Goal: Use online tool/utility: Utilize a website feature to perform a specific function

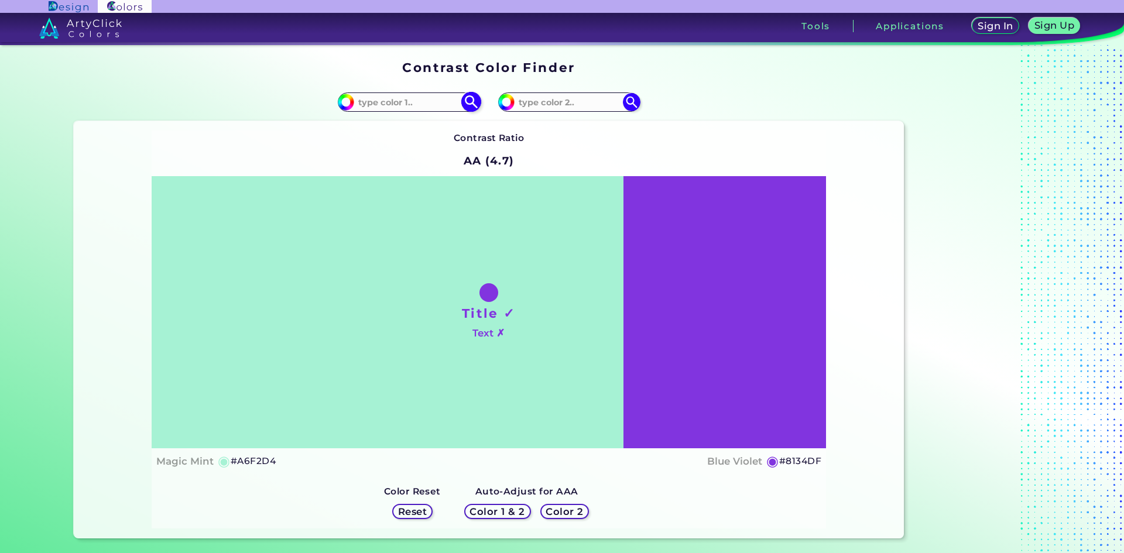
click at [364, 103] on input at bounding box center [408, 102] width 109 height 16
click at [381, 106] on input at bounding box center [408, 102] width 109 height 16
paste input "#EF7F1A"
type input "#EF7F1A"
click at [463, 104] on img at bounding box center [471, 102] width 20 height 20
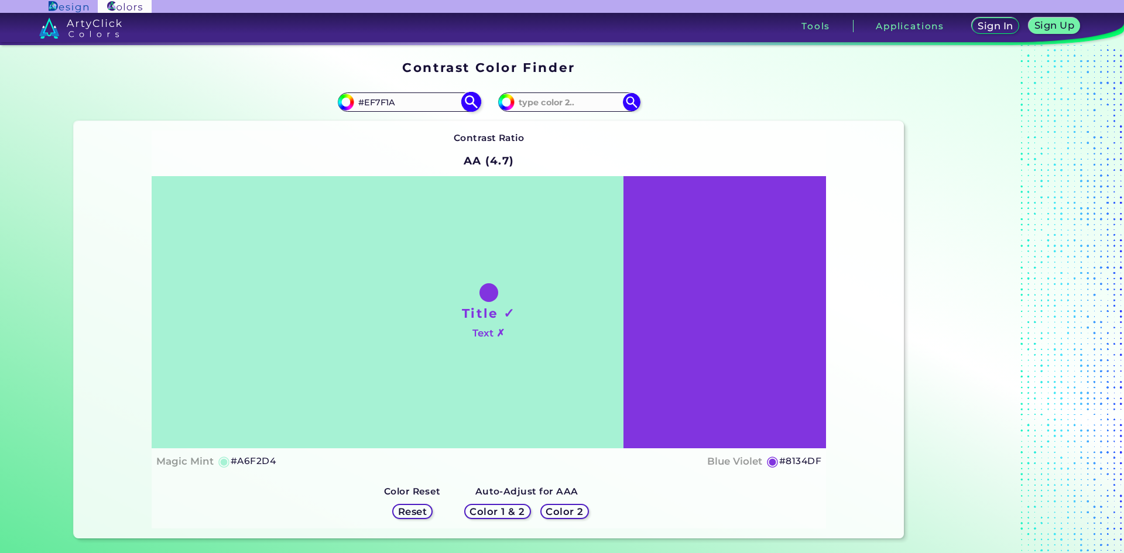
type input "#ef7f1a"
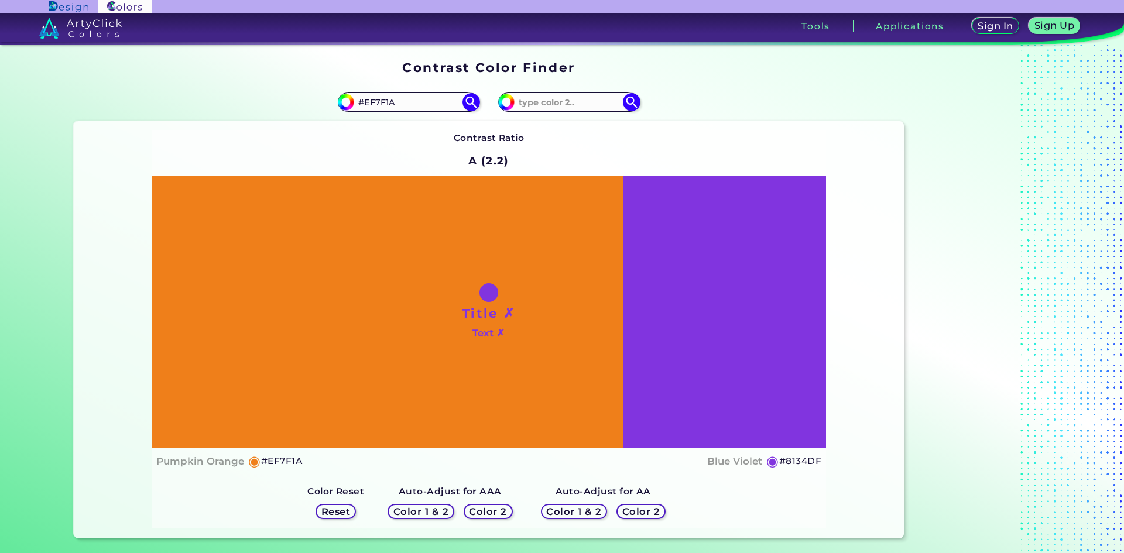
click at [482, 296] on div at bounding box center [489, 292] width 19 height 19
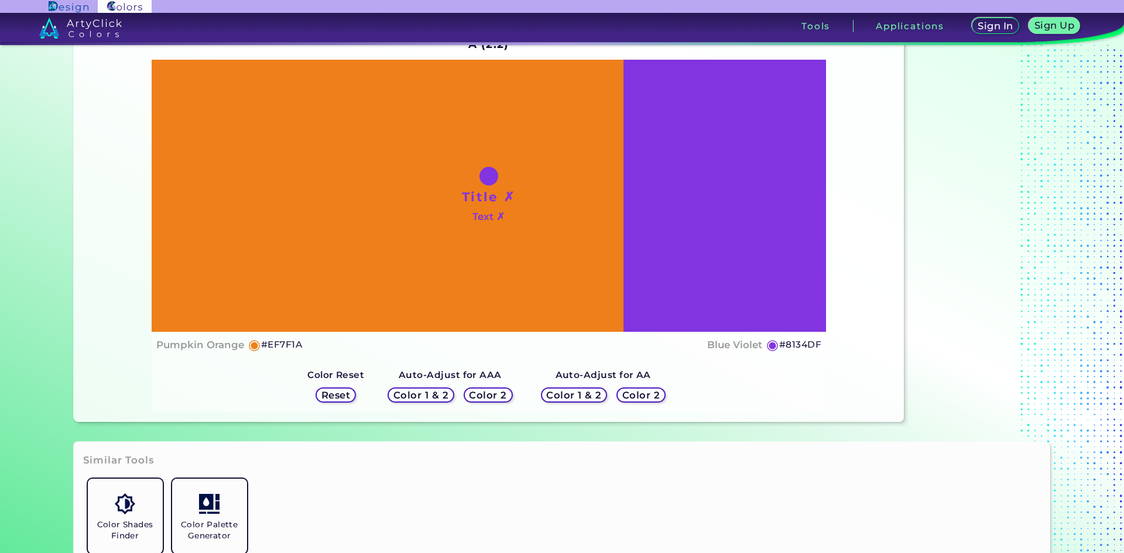
scroll to position [117, 0]
click at [420, 391] on h5 "Color 1 & 2" at bounding box center [421, 395] width 50 height 9
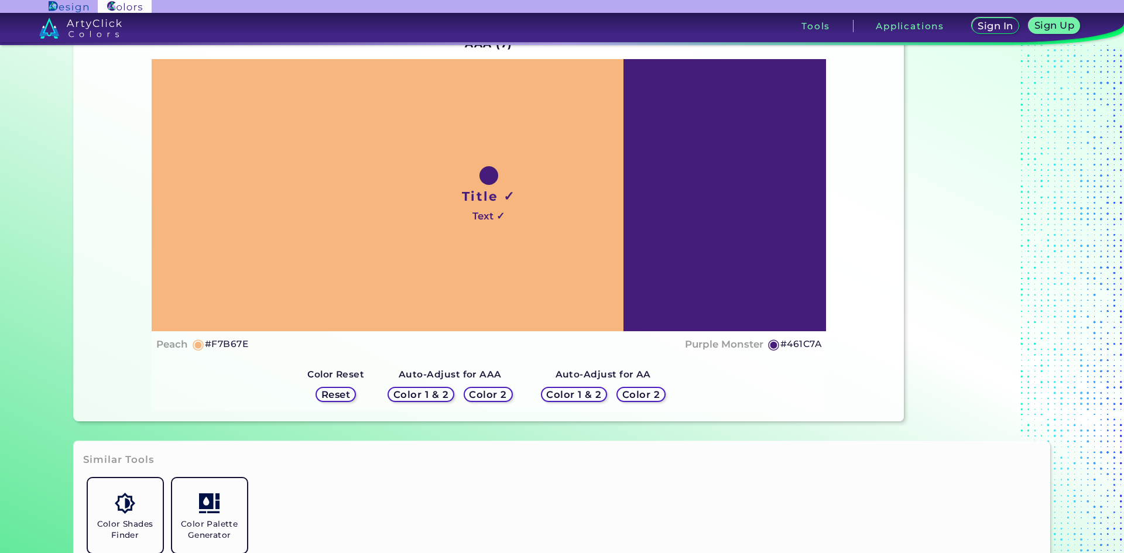
click at [476, 396] on h5 "Color 2" at bounding box center [488, 395] width 34 height 9
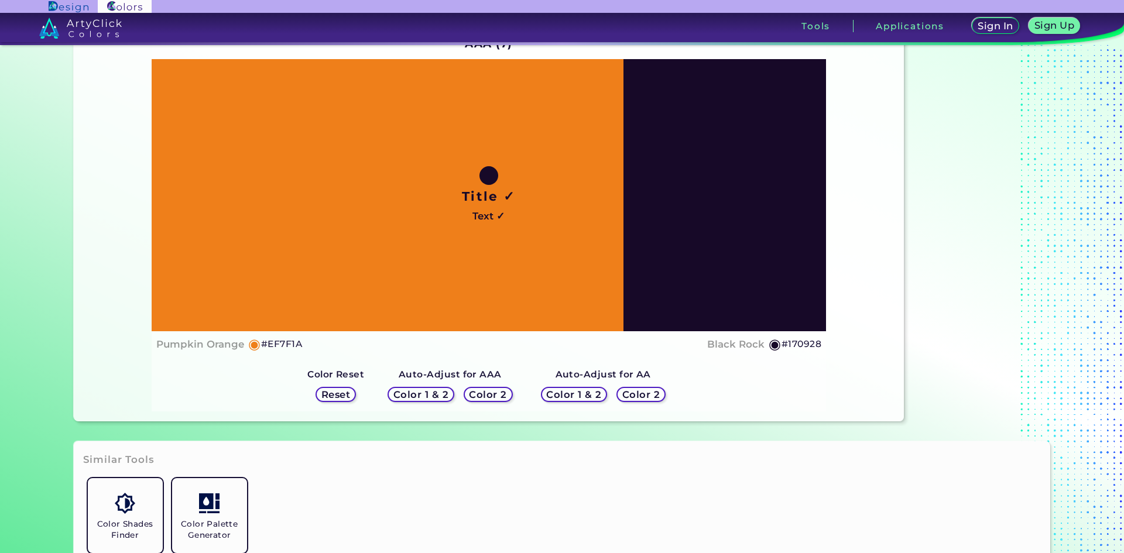
click at [471, 395] on h5 "Color 2" at bounding box center [488, 395] width 34 height 9
click at [476, 396] on h5 "Color 2" at bounding box center [488, 395] width 34 height 9
click at [643, 393] on h5 "Color 2" at bounding box center [641, 395] width 34 height 9
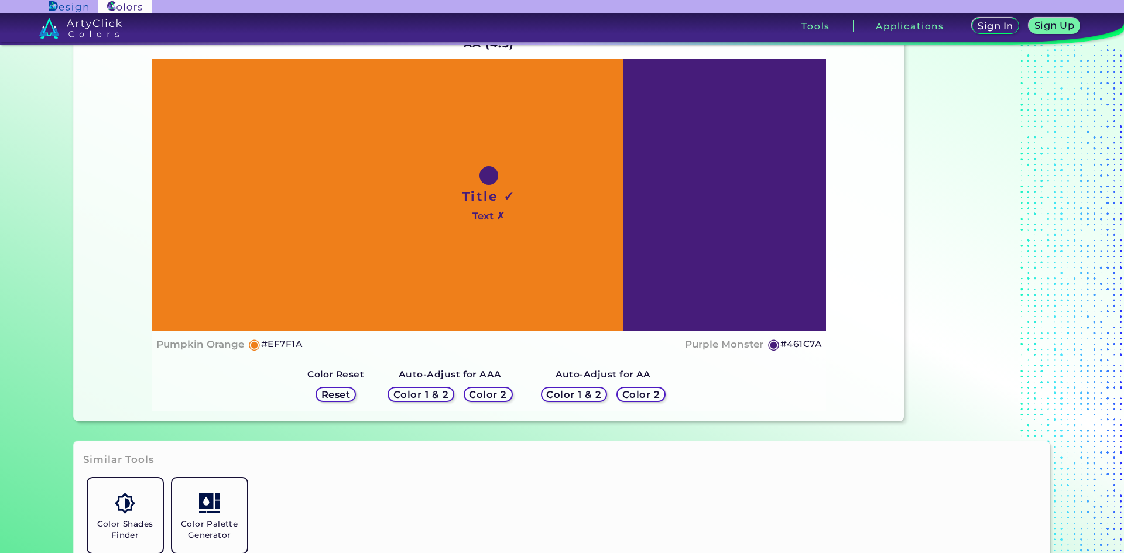
click at [643, 393] on h5 "Color 2" at bounding box center [641, 395] width 34 height 9
click at [643, 393] on h5 "Color 2" at bounding box center [641, 394] width 35 height 9
click at [564, 396] on h5 "Color 1 & 2" at bounding box center [573, 394] width 53 height 9
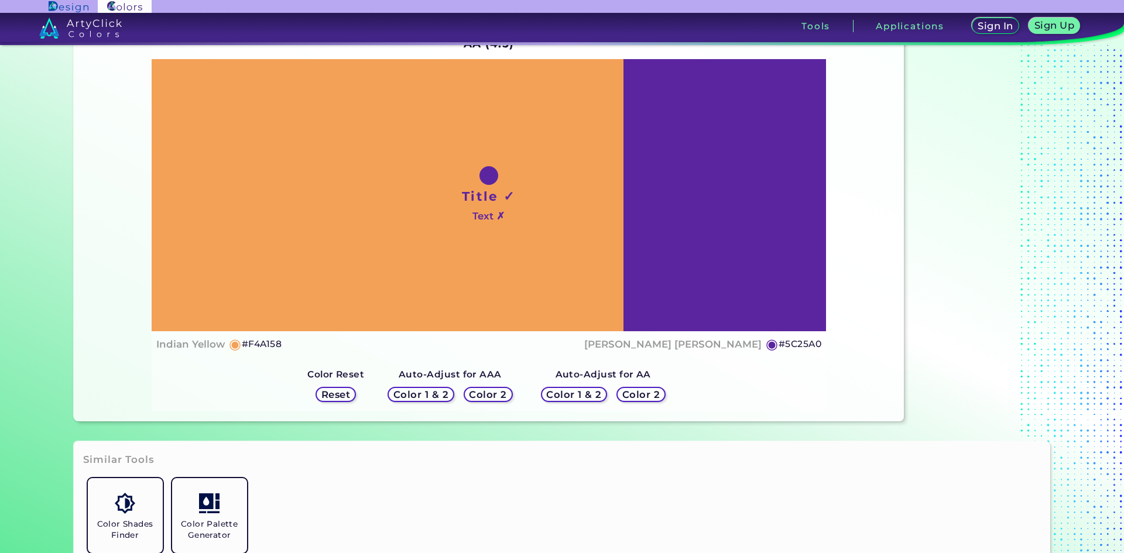
click at [624, 396] on h5 "Color 2" at bounding box center [641, 394] width 35 height 9
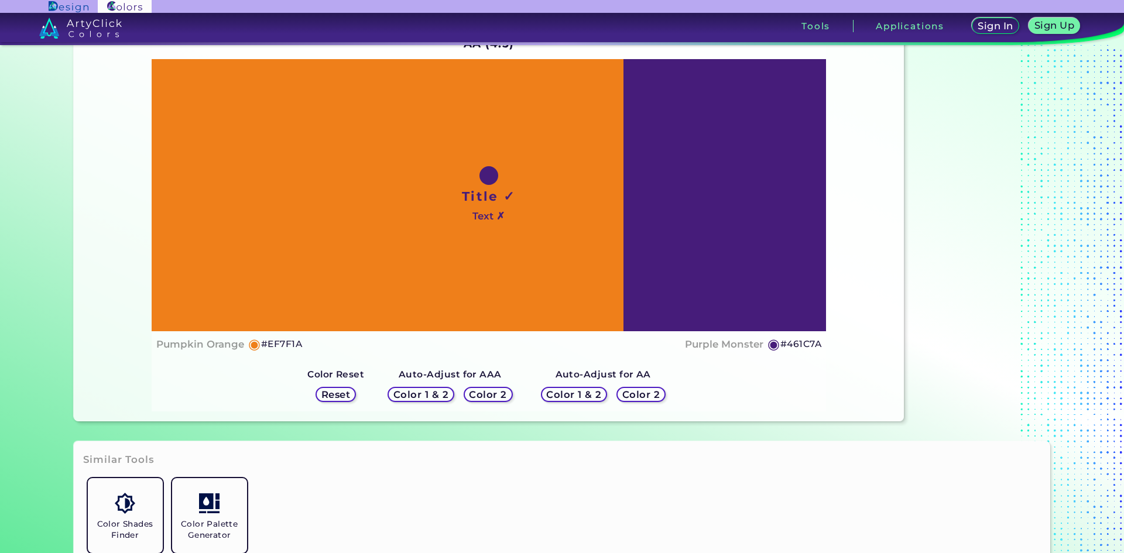
click at [772, 348] on h5 "◉" at bounding box center [774, 344] width 13 height 14
click at [771, 345] on h5 "◉" at bounding box center [774, 344] width 13 height 14
click at [781, 347] on h5 "#461C7A" at bounding box center [801, 344] width 41 height 15
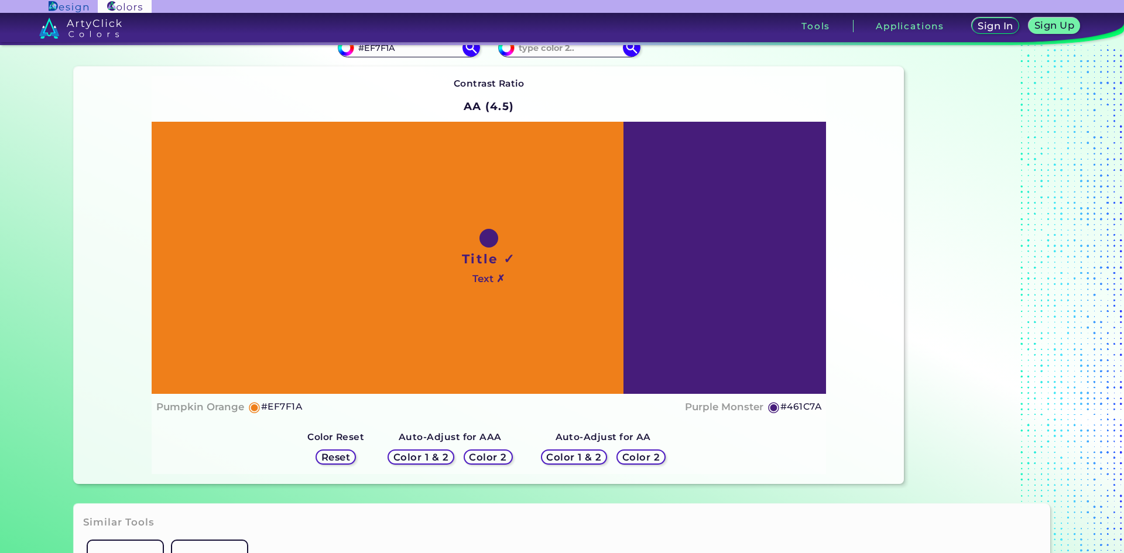
scroll to position [0, 0]
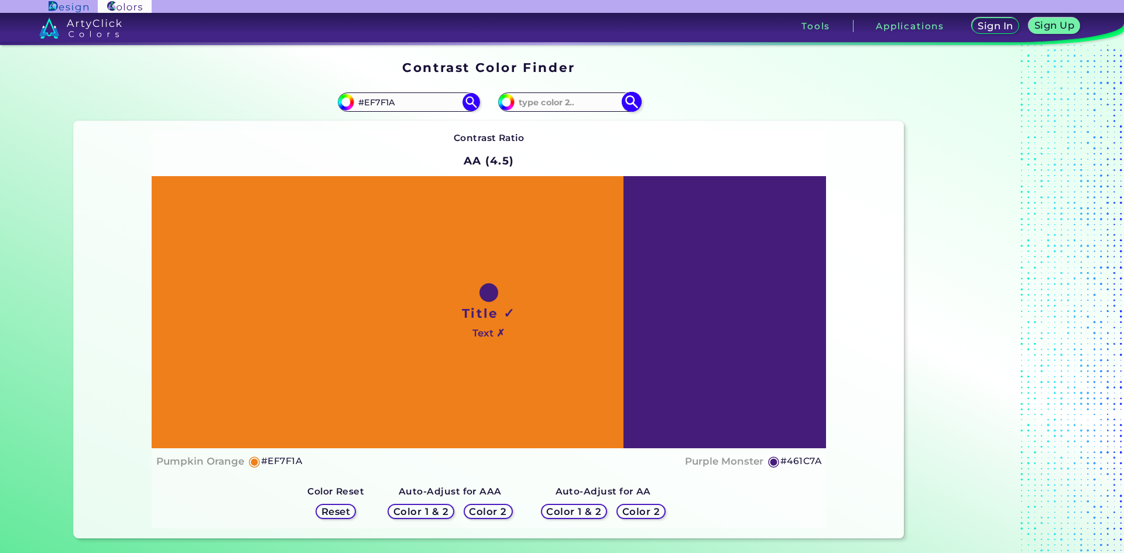
click at [504, 103] on input "#8134df" at bounding box center [505, 100] width 15 height 15
type input "#583781"
type input "#56367d"
type input "#56367D"
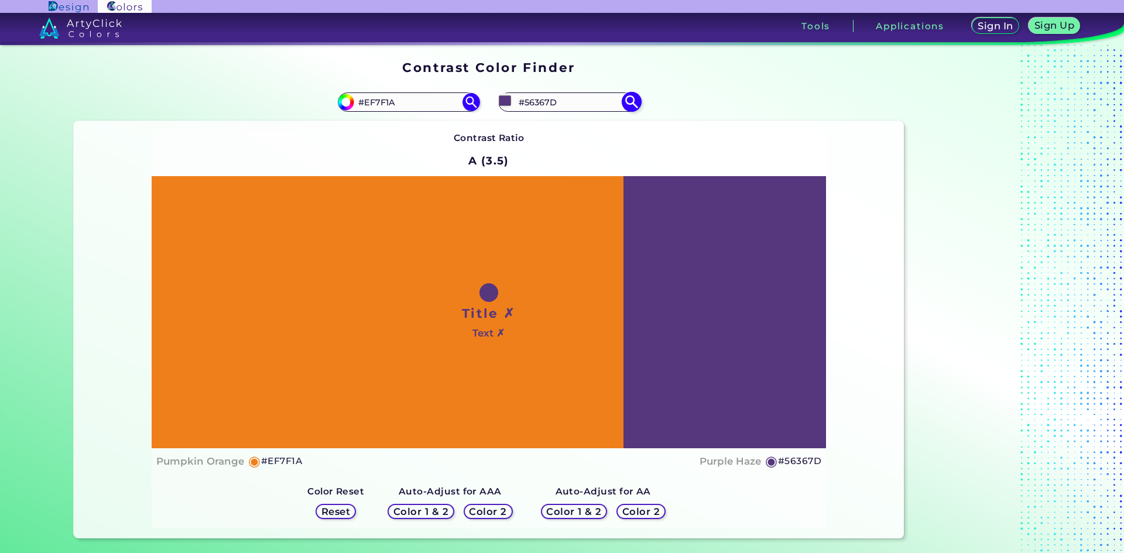
type input "#56347f"
type input "#56347F"
type input "#553281"
type input "#502d7b"
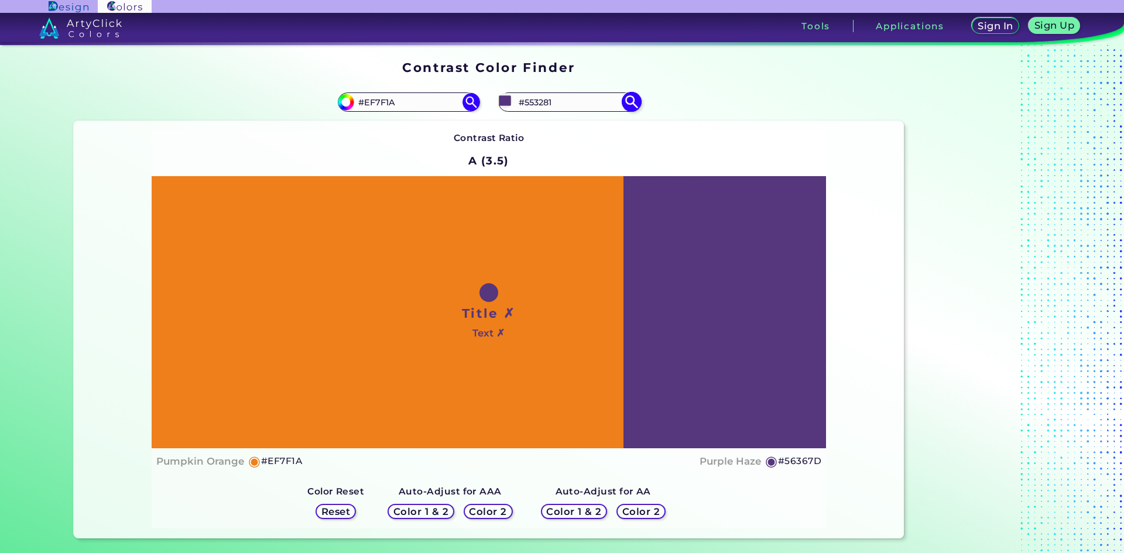
type input "#502D7B"
type input "#44246a"
type input "#44246A"
type input "#3a1e5c"
type input "#3A1E5C"
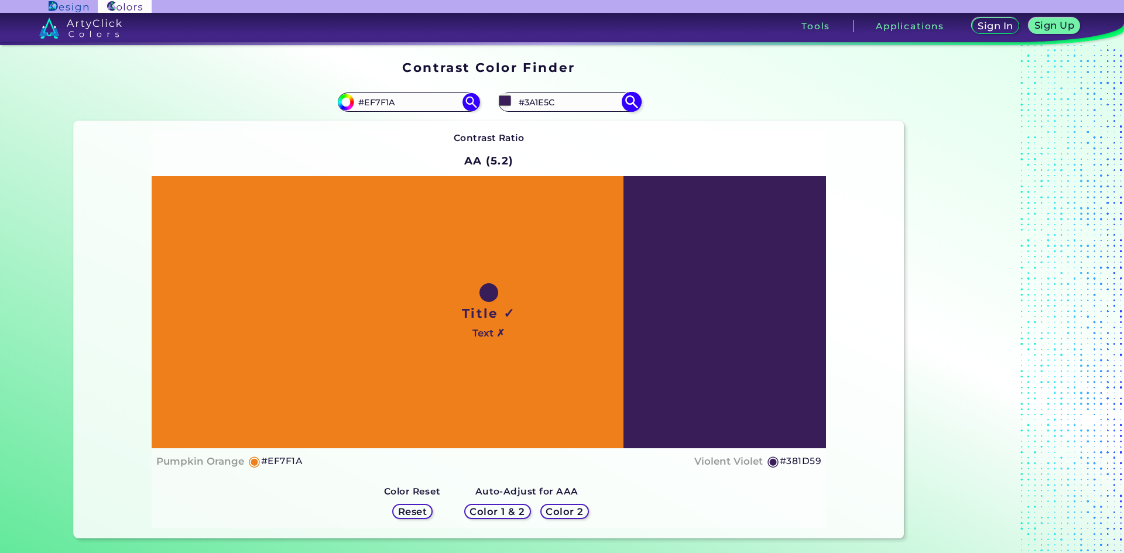
type input "#351c54"
type input "#351C54"
type input "#351b55"
type input "#351B55"
type input "#351c54"
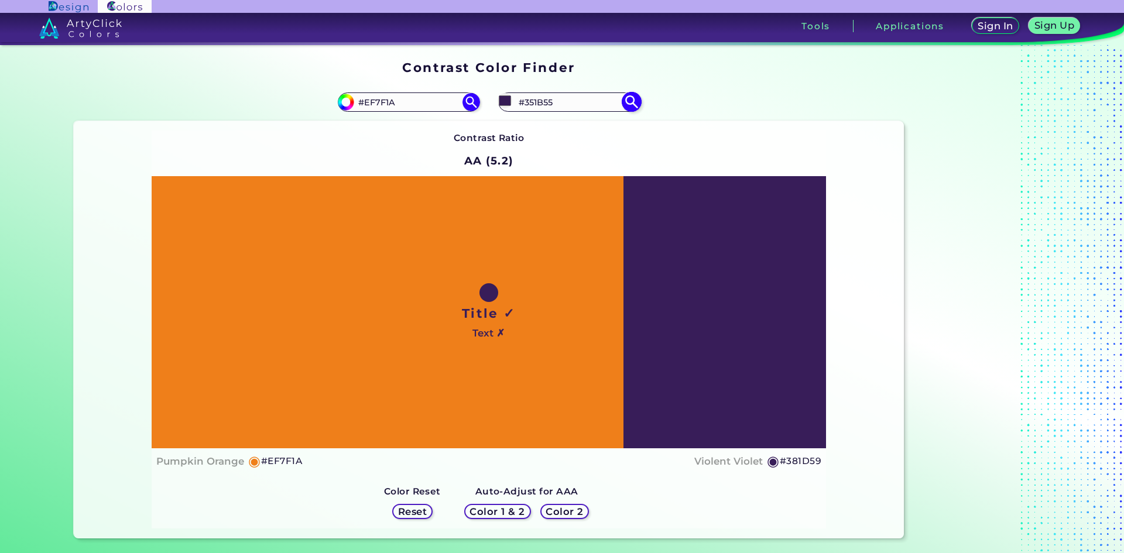
type input "#351C54"
type input "#361e52"
type input "#361E52"
type input "#3d245b"
type input "#3D245B"
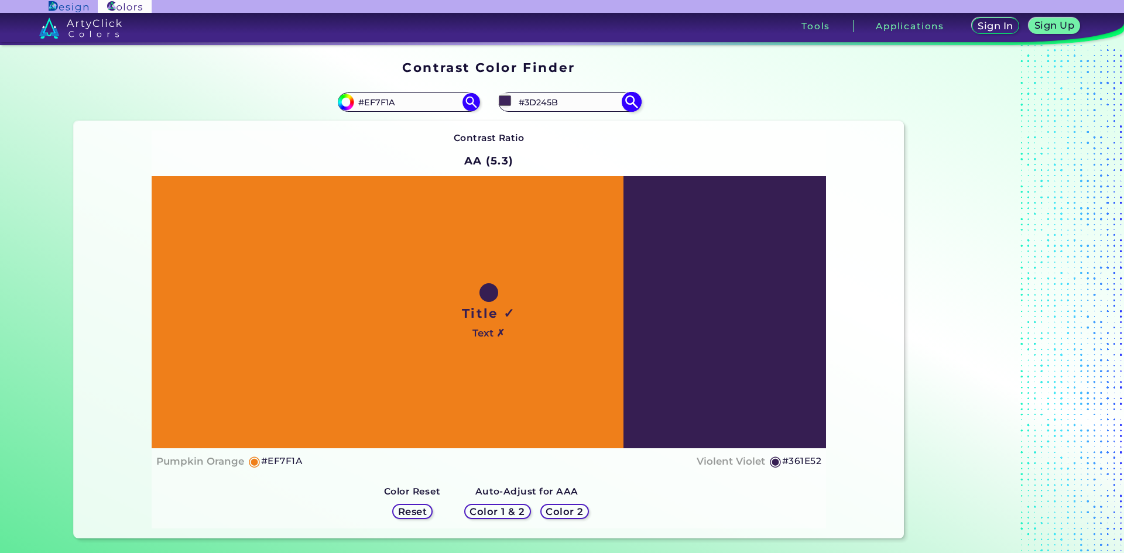
type input "#472e66"
type input "#472E66"
type input "#563c77"
type input "#563C77"
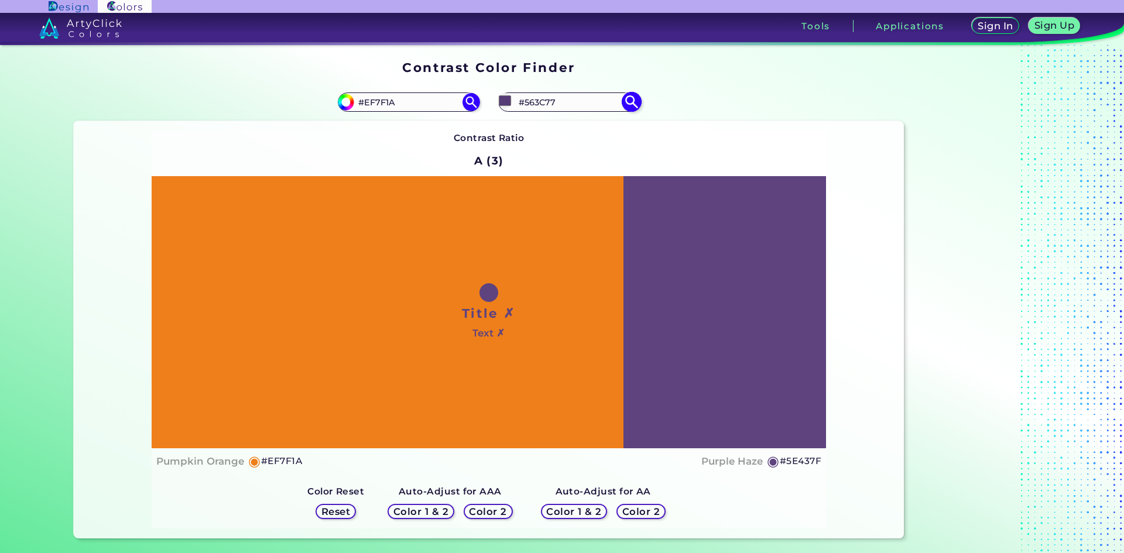
type input "#5e437f"
type input "#5E437F"
type input "#604681"
type input "#664a87"
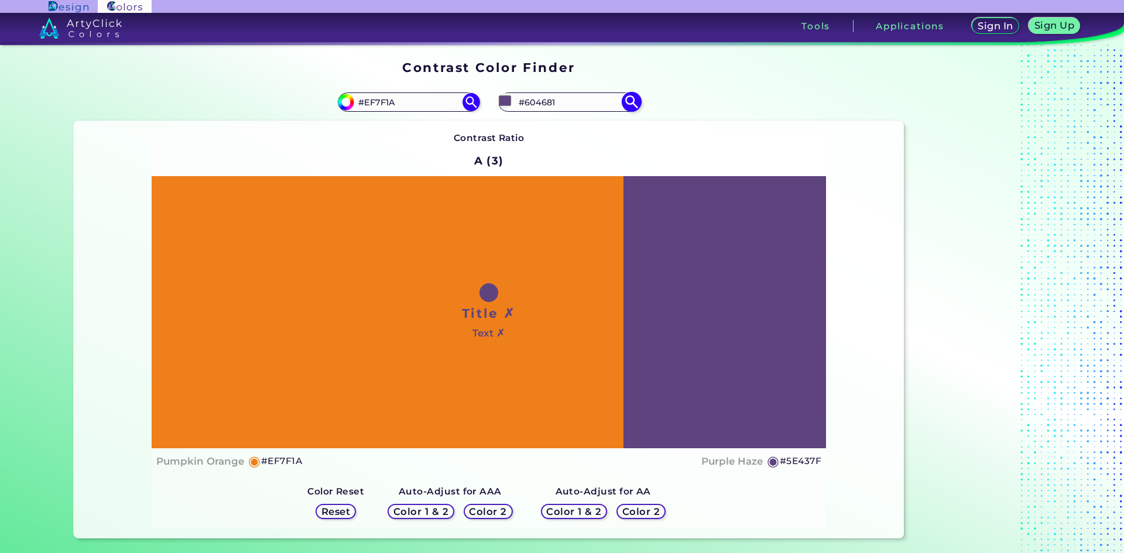
type input "#664A87"
type input "#684d89"
type input "#684D89"
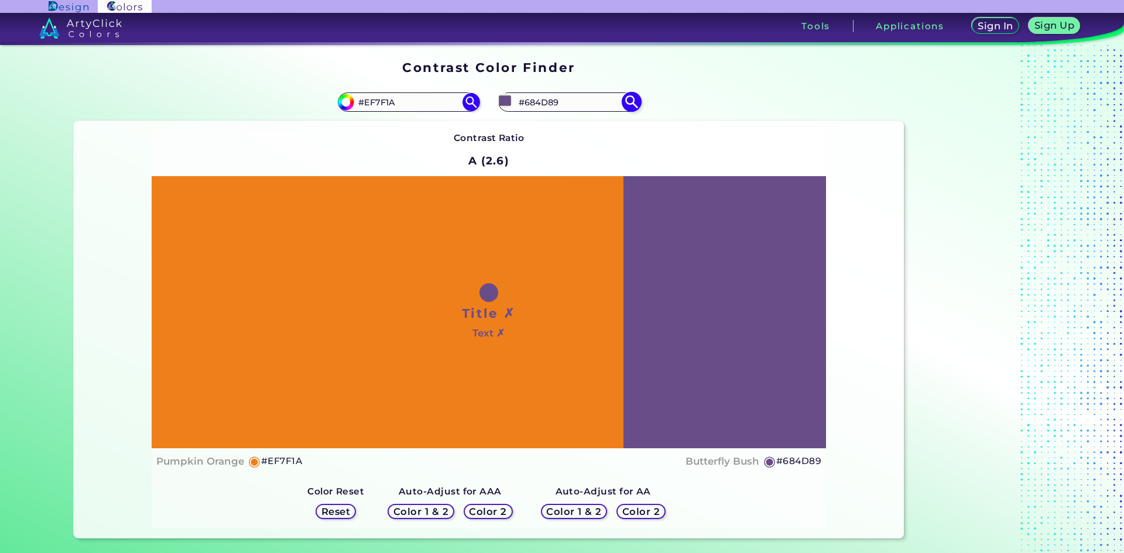
type input "#6d5190"
type input "#6D5190"
type input "#705492"
type input "#725695"
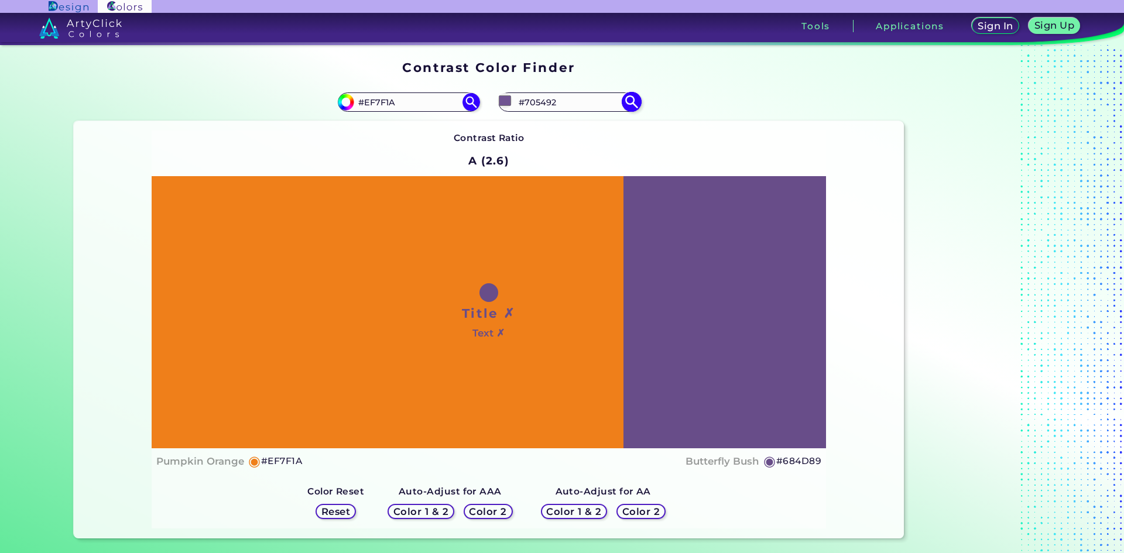
type input "#725695"
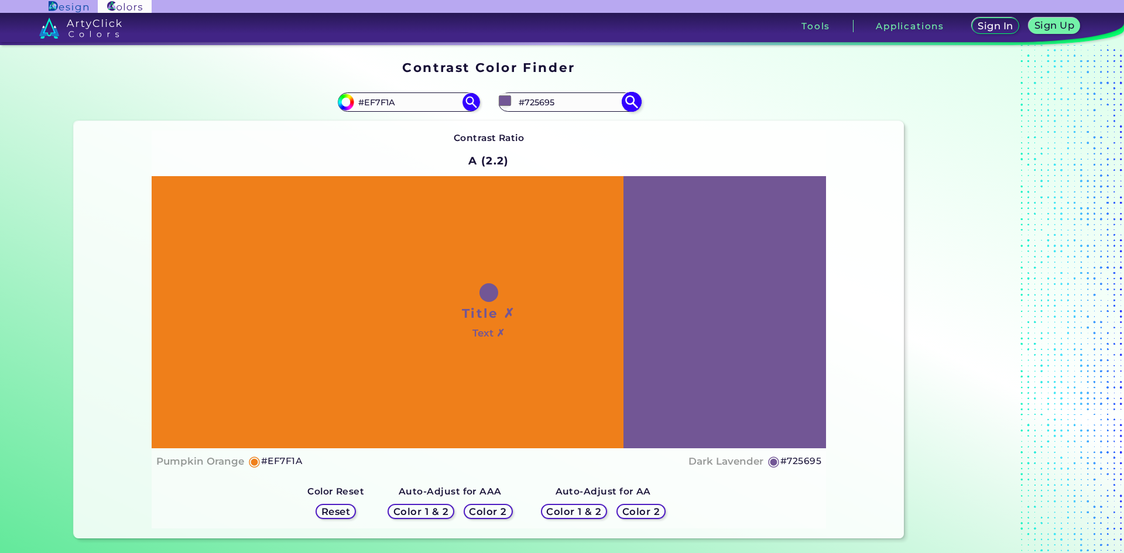
type input "#755997"
type input "#7a5c9d"
type input "#7A5C9D"
type input "#7c5ea1"
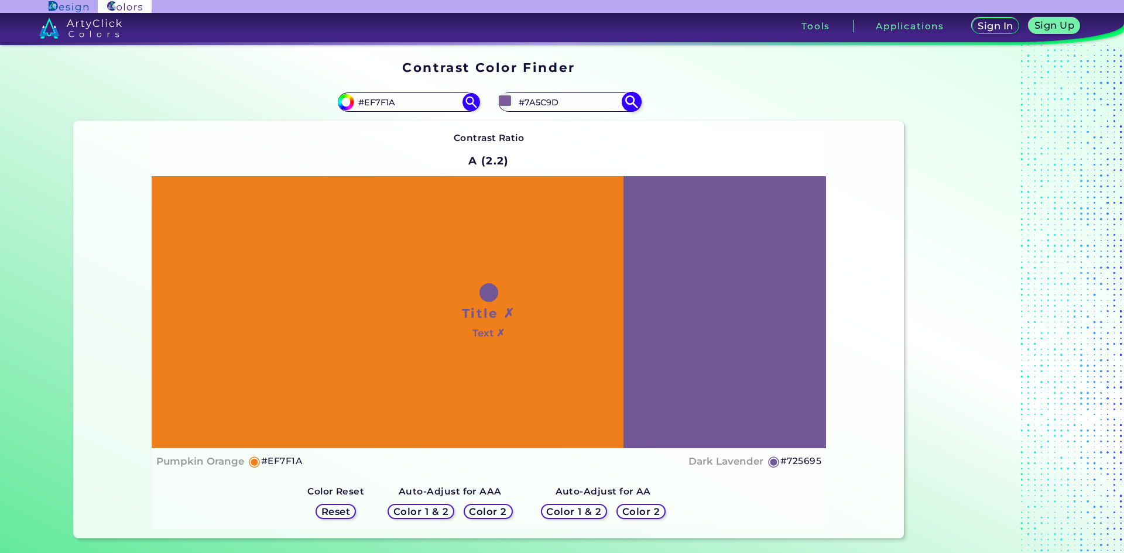
type input "#7C5EA1"
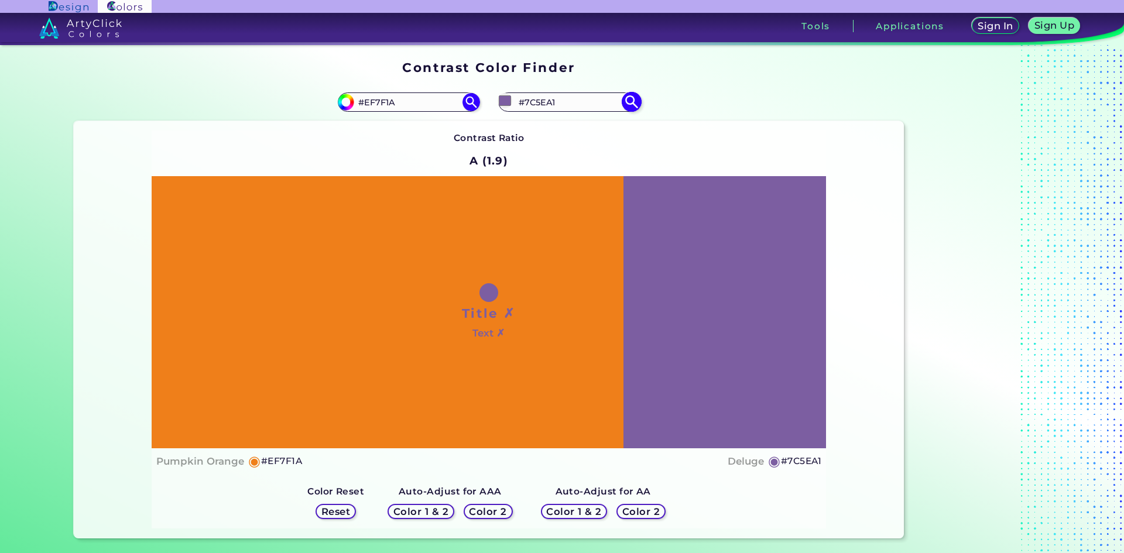
type input "#7f60a4"
type input "#7F60A4"
type input "#8162a7"
type input "#8162A7"
type input "#8464aa"
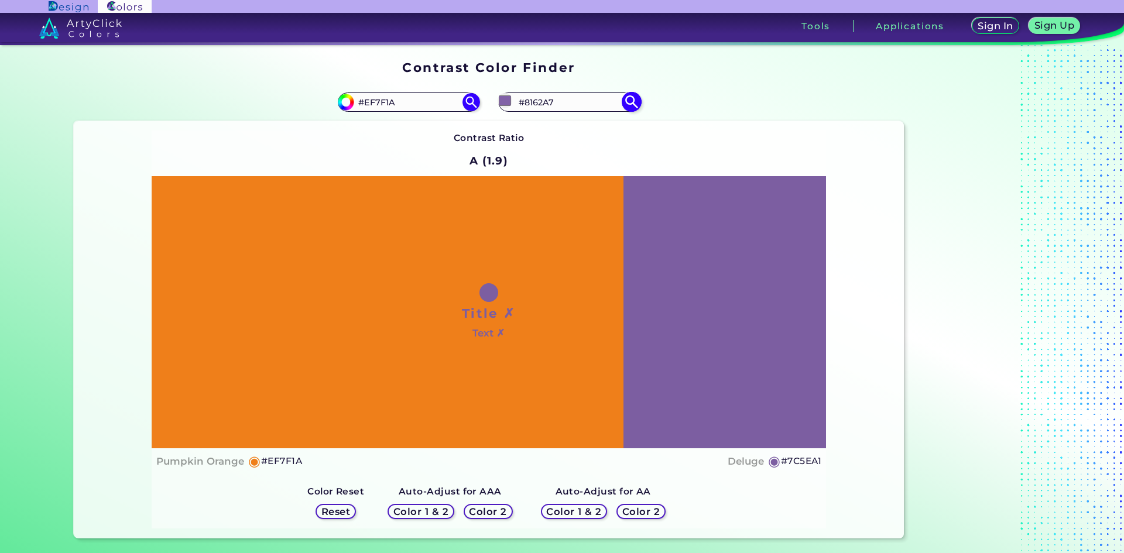
type input "#8464AA"
type input "#8969b0"
type input "#8969B0"
type input "#8968b1"
type input "#8968B1"
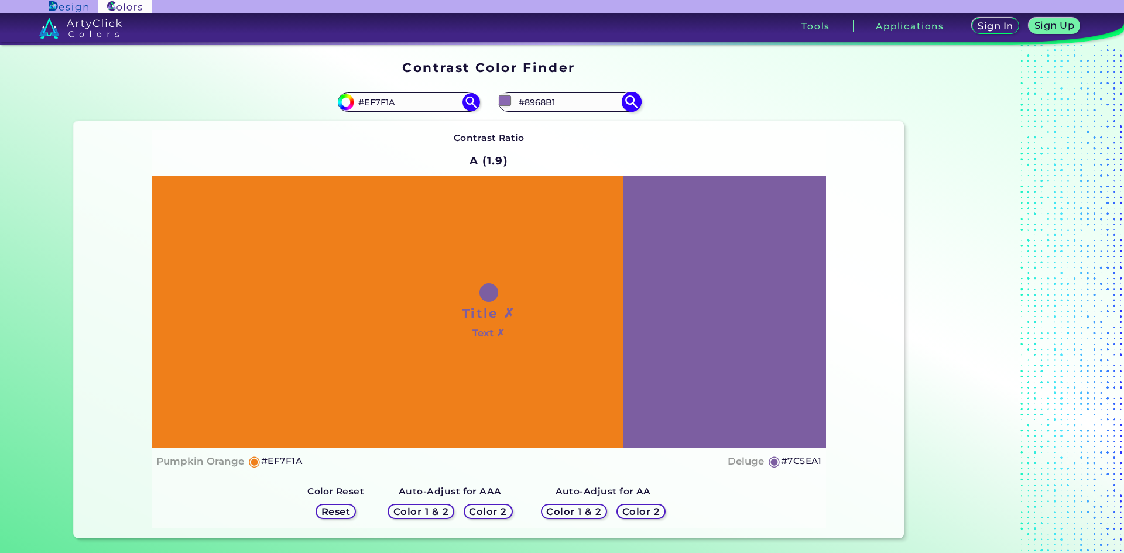
type input "#8b6ab4"
type input "#8B6AB4"
type input "#8b69b5"
type input "#8B69B5"
type input "#8e6cb7"
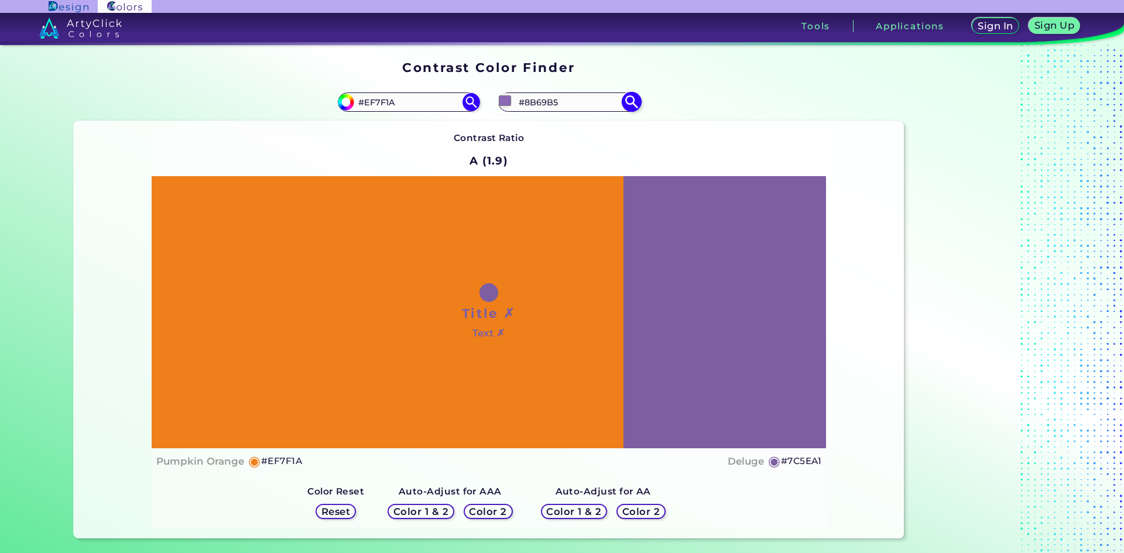
type input "#8E6CB7"
type input "#906eb9"
type input "#906EB9"
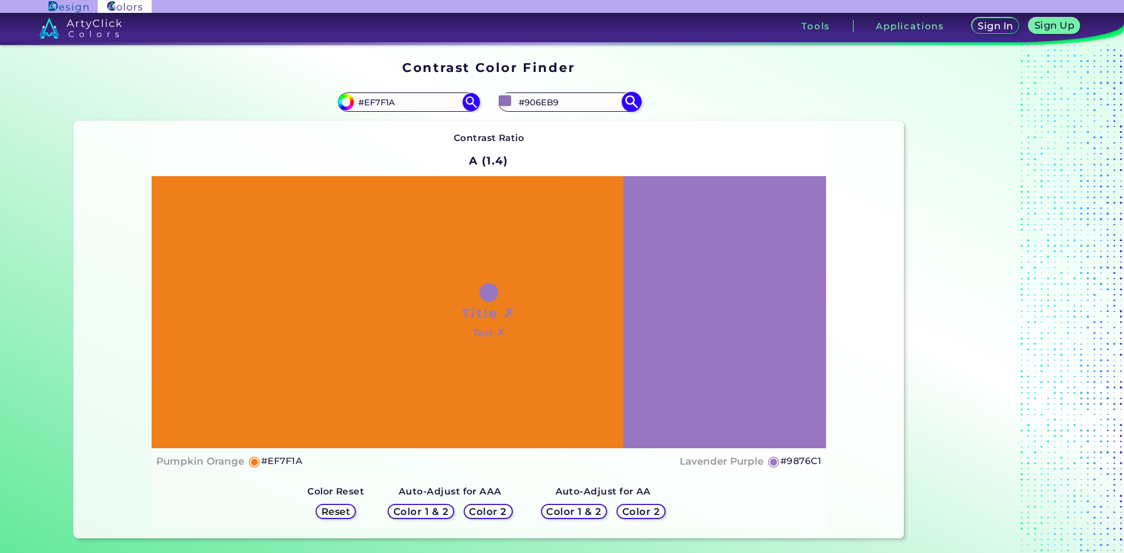
type input "#9876c1"
type input "#9876C1"
type input "#9a78c4"
type input "#9A78C4"
type input "#9d7bc6"
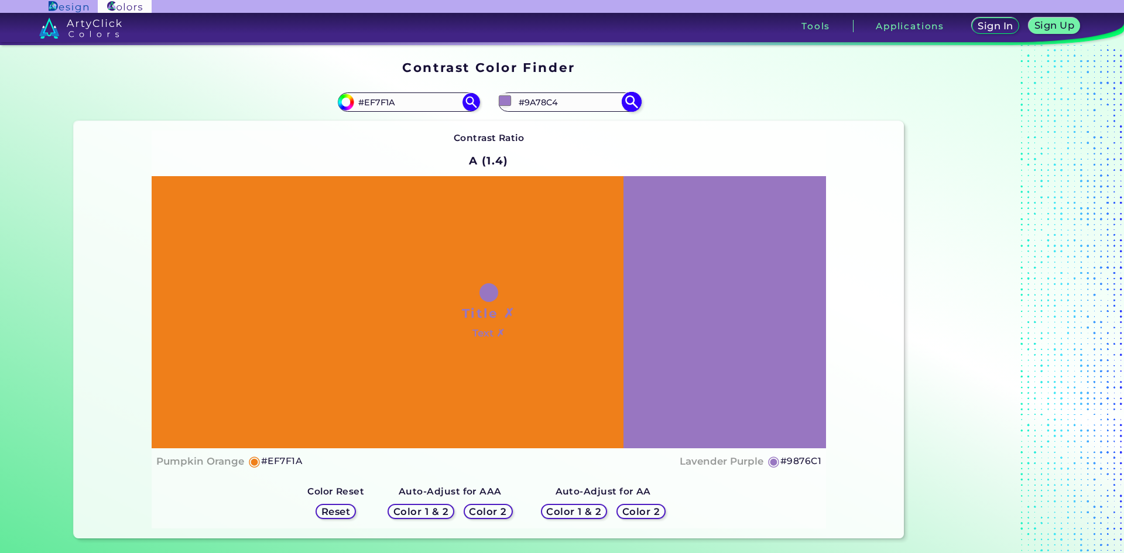
type input "#9D7BC6"
type input "#9f7ec9"
type input "#9F7EC9"
type input "#a07ec8"
type input "#A07EC8"
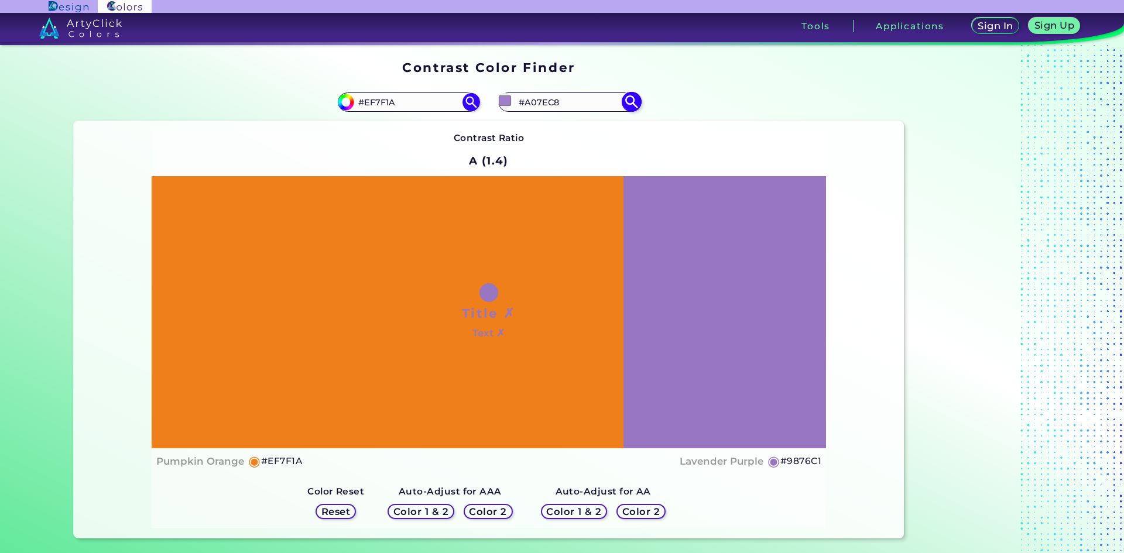
type input "#a584cd"
type input "#A584CD"
type input "#a583ce"
type input "#A583CE"
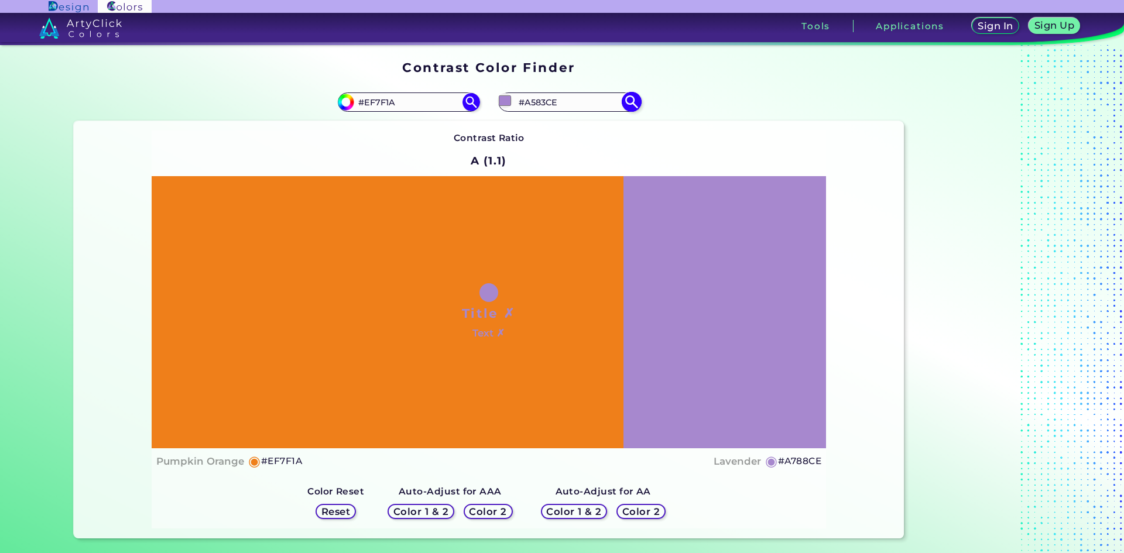
type input "#a788ce"
type input "#A788CE"
type input "#a788cd"
type input "#A788CD"
type input "#aa8dce"
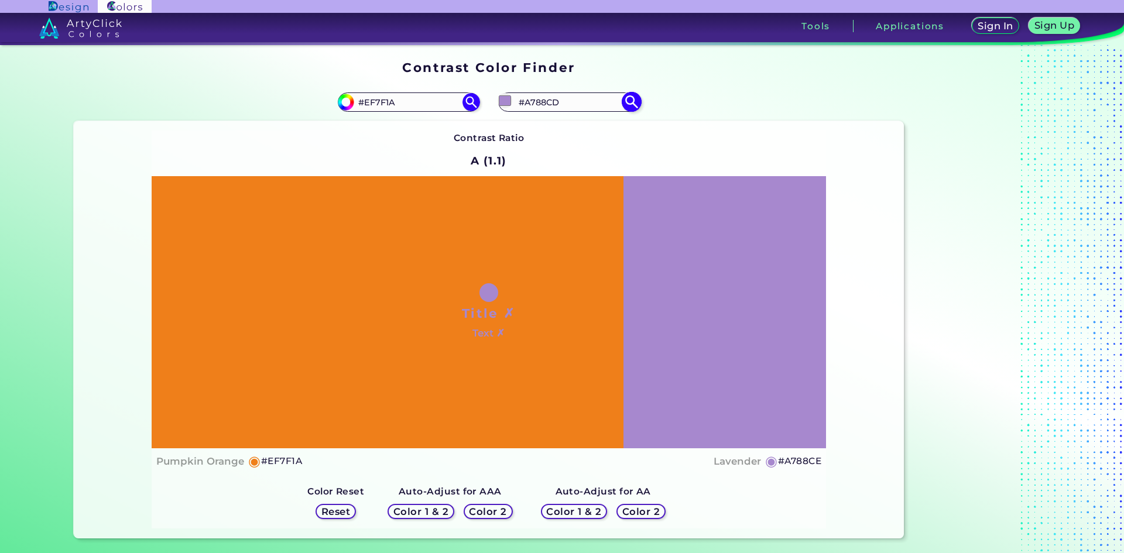
type input "#AA8DCE"
type input "#ad90d0"
type input "#AD90D0"
type input "#ad8fd1"
type input "#AD8FD1"
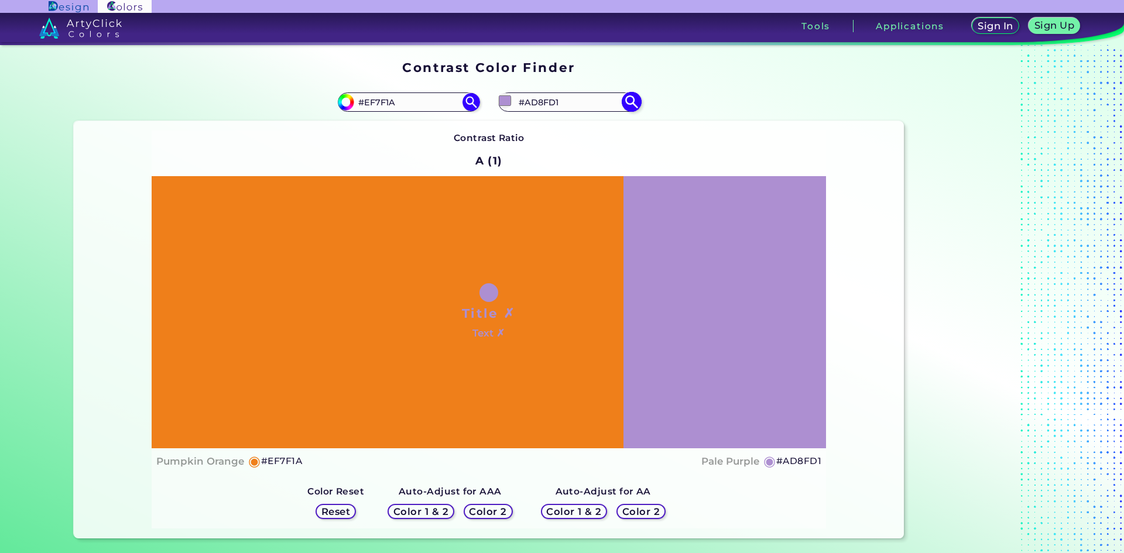
type input "#af92d3"
type input "#AF92D3"
type input "#b295d5"
type input "#B295D5"
type input "#b79ada"
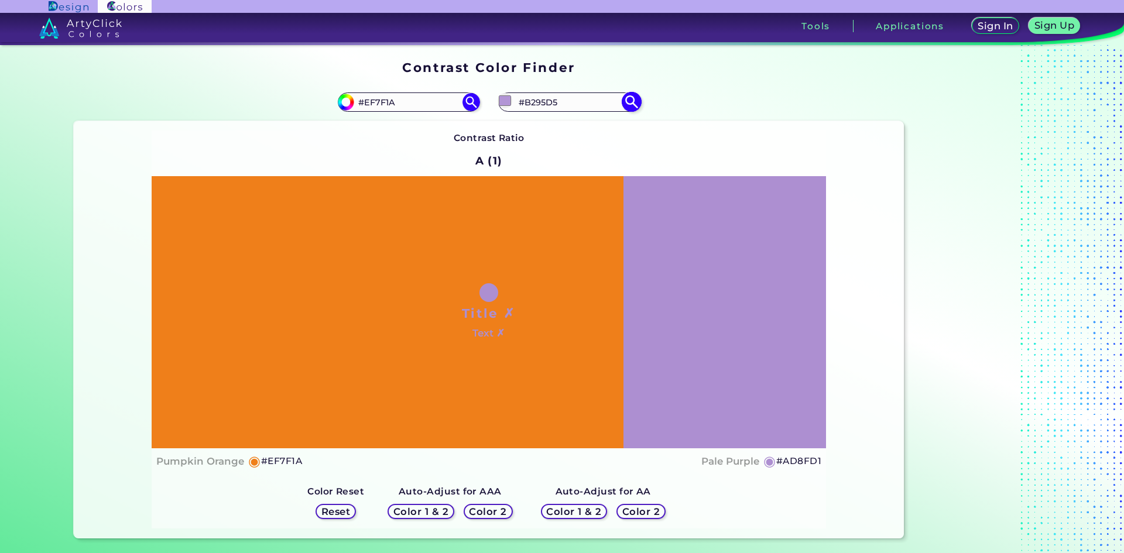
type input "#B79ADA"
type input "#ba9ddd"
type input "#BA9DDD"
type input "#bc9fdf"
type input "#BC9FDF"
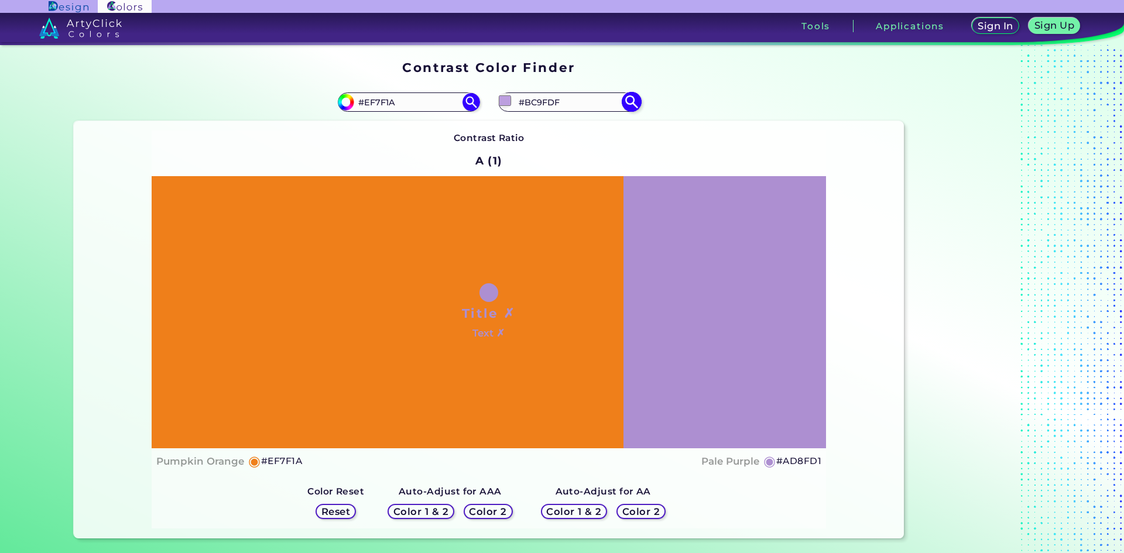
type input "#bea1e3"
type input "#BEA1E3"
type input "#c6a7ec"
type input "#C6A7EC"
type input "#d3b1fb"
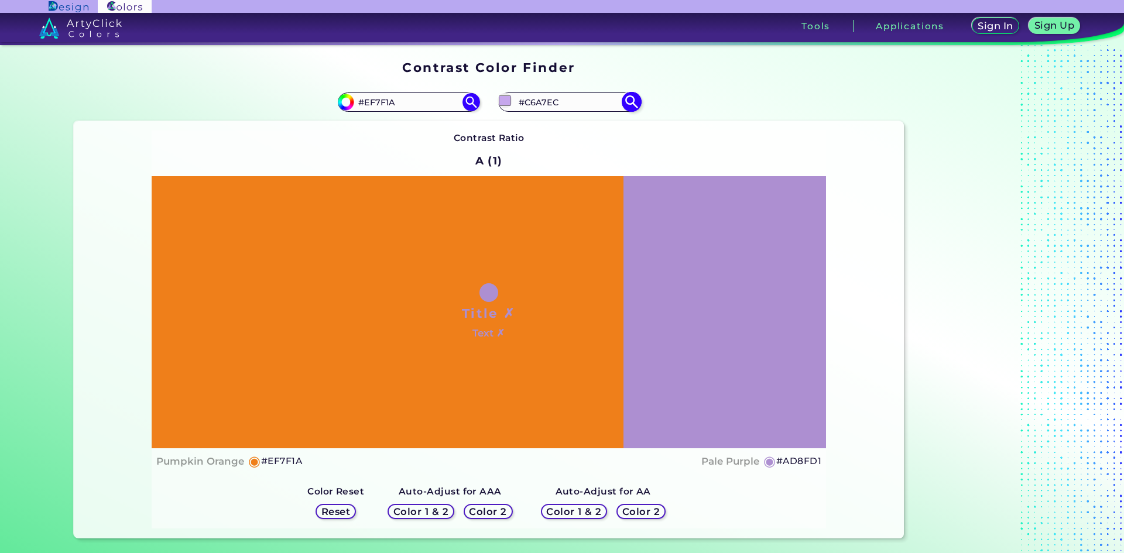
type input "#D3B1FB"
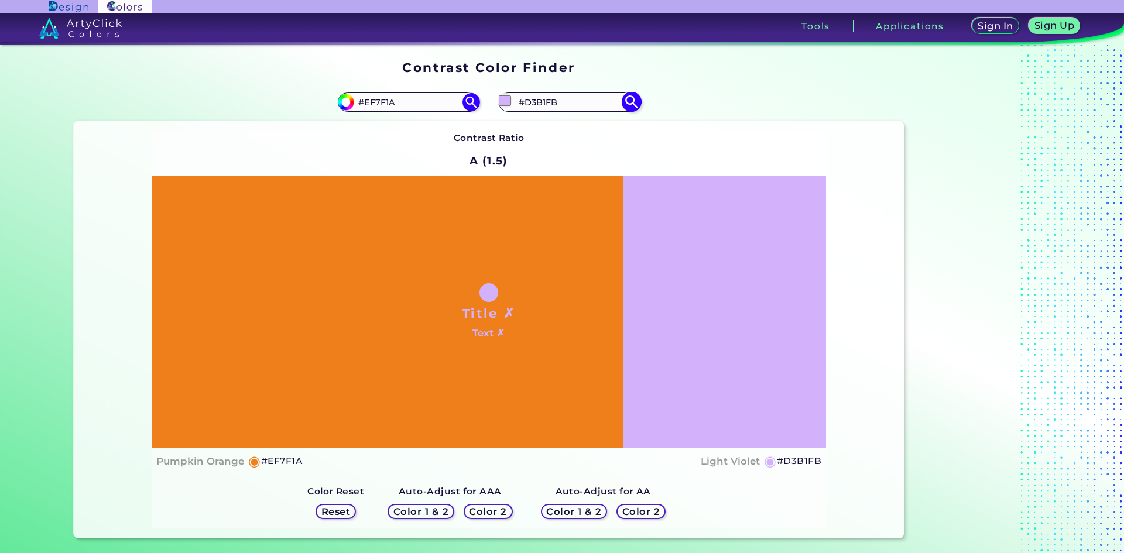
type input "#d5b4fd"
type input "#D5B4FD"
type input "#d5b6fc"
type input "#D5B6FC"
type input "#d0aef9"
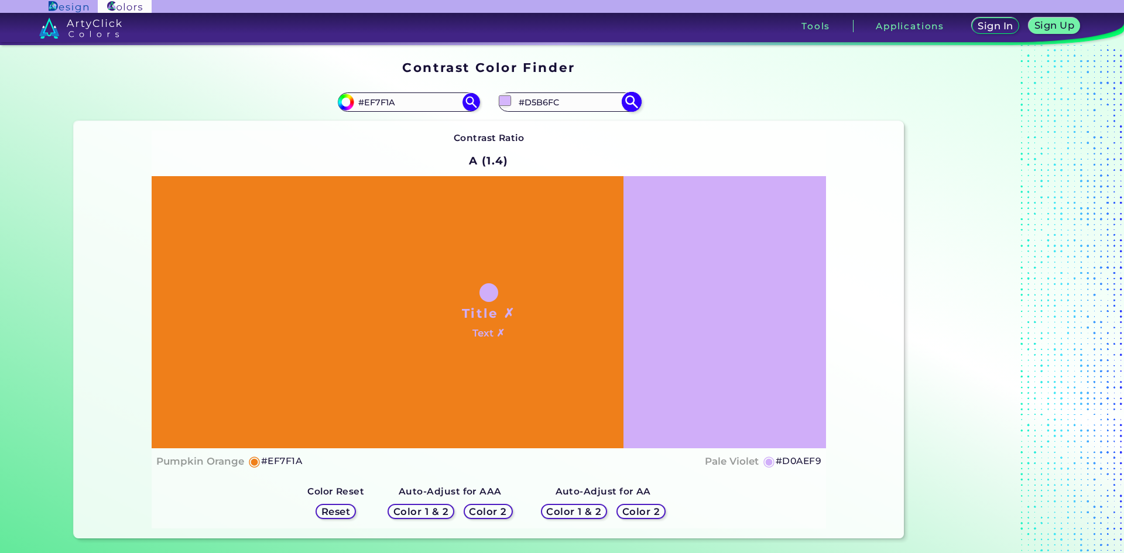
type input "#D0AEF9"
type input "#c09bee"
type input "#C09BEE"
type input "#b691e3"
type input "#B691E3"
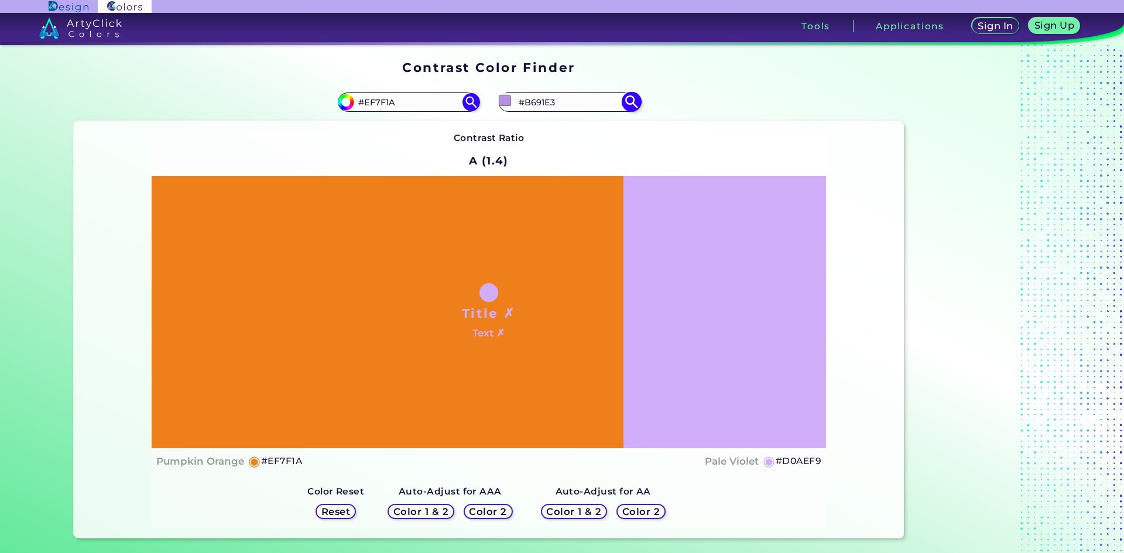
type input "#b38be4"
type input "#B38BE4"
type input "#a879e2"
type input "#A879E2"
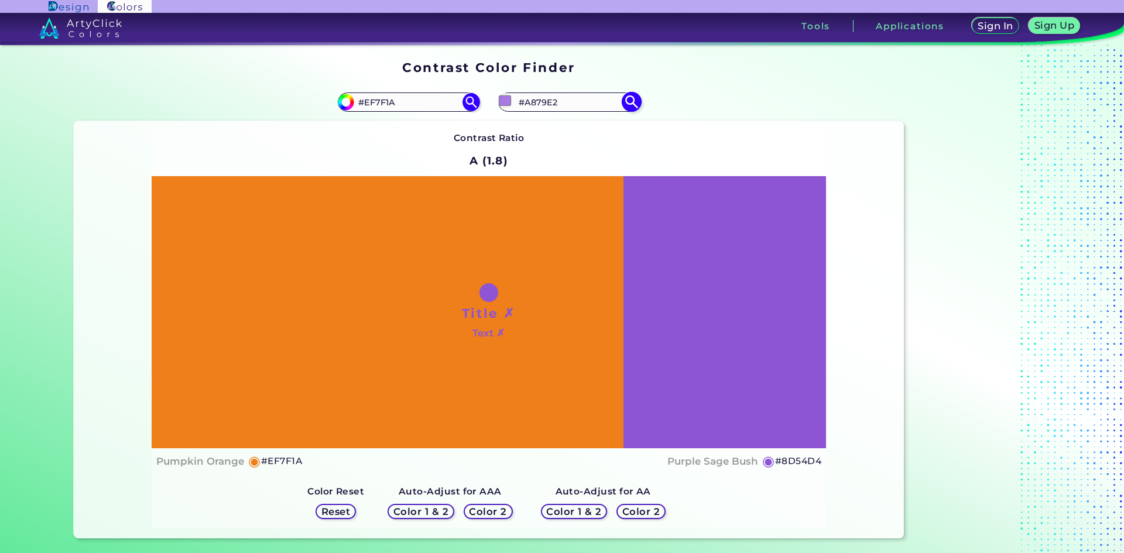
type input "#803cd3"
type input "#803CD3"
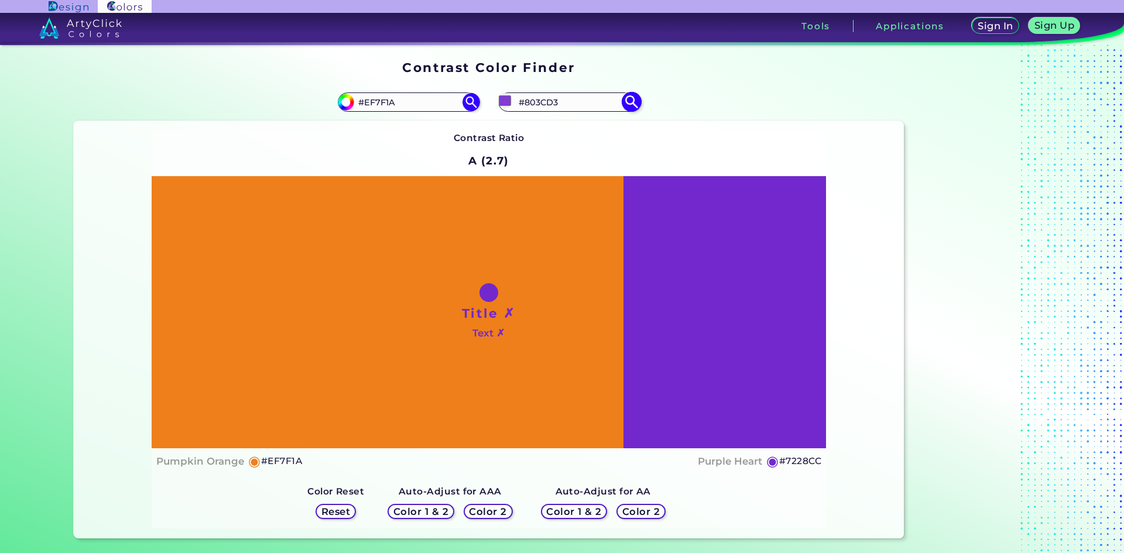
type input "#7228cc"
type input "#7228CC"
type input "#7025cb"
type input "#7025CB"
type input "#7026c9"
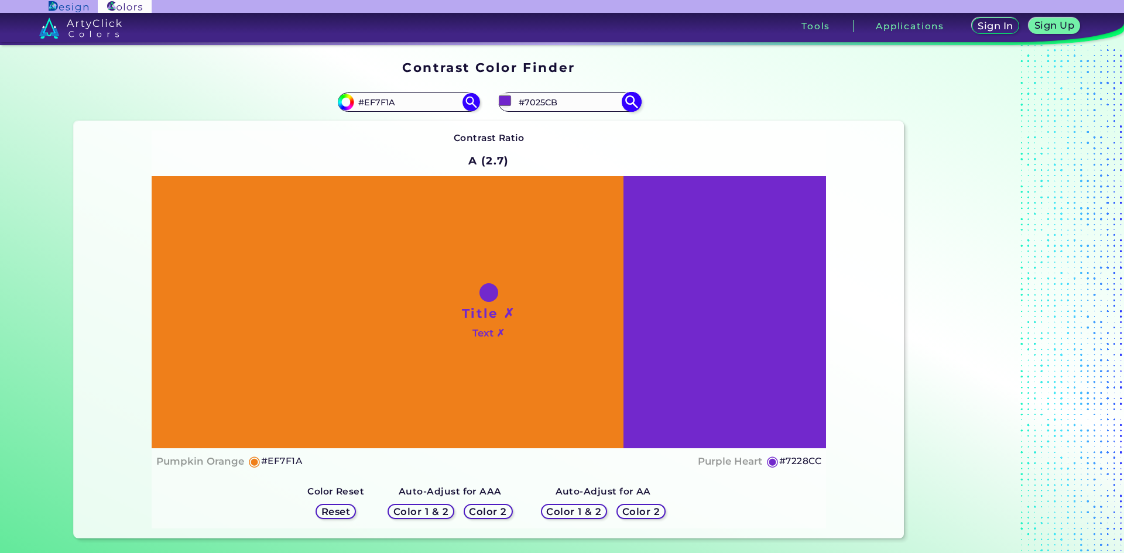
type input "#7026C9"
type input "#6b22c3"
type input "#6B22C3"
type input "#6620bc"
type input "#6620BC"
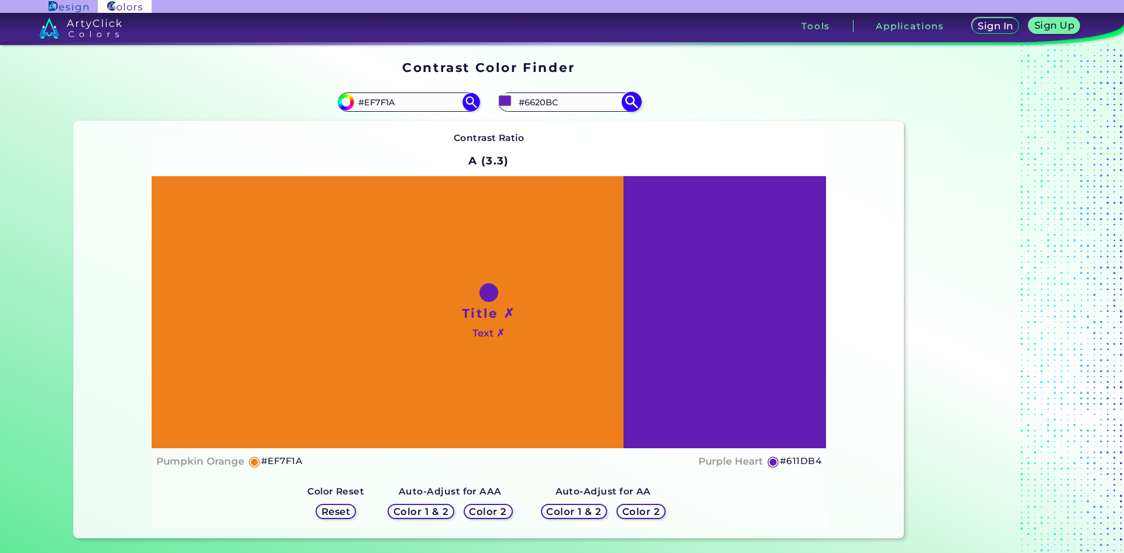
type input "#5f1daf"
type input "#5F1DAF"
type input "#581ba1"
type input "#581BA1"
type input "#471485"
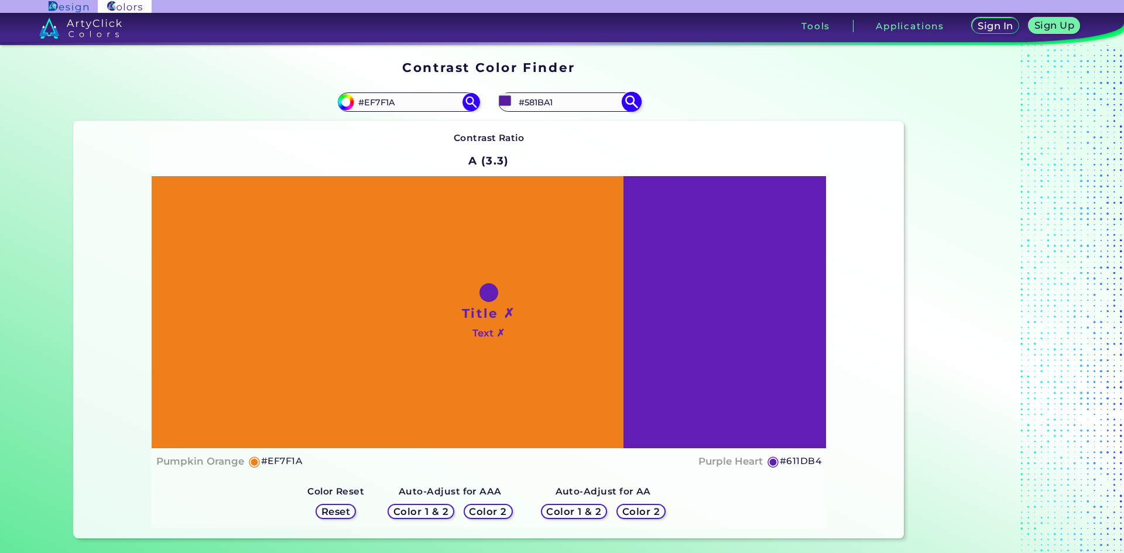
type input "#471485"
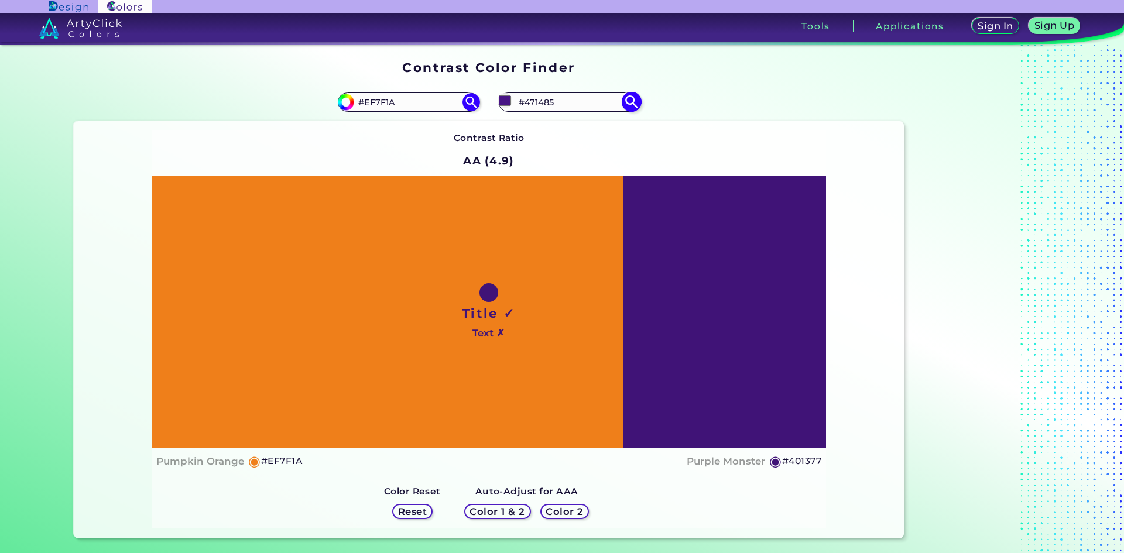
type input "#3d1273"
type input "#3D1273"
type input "#2d0d54"
type input "#2D0D54"
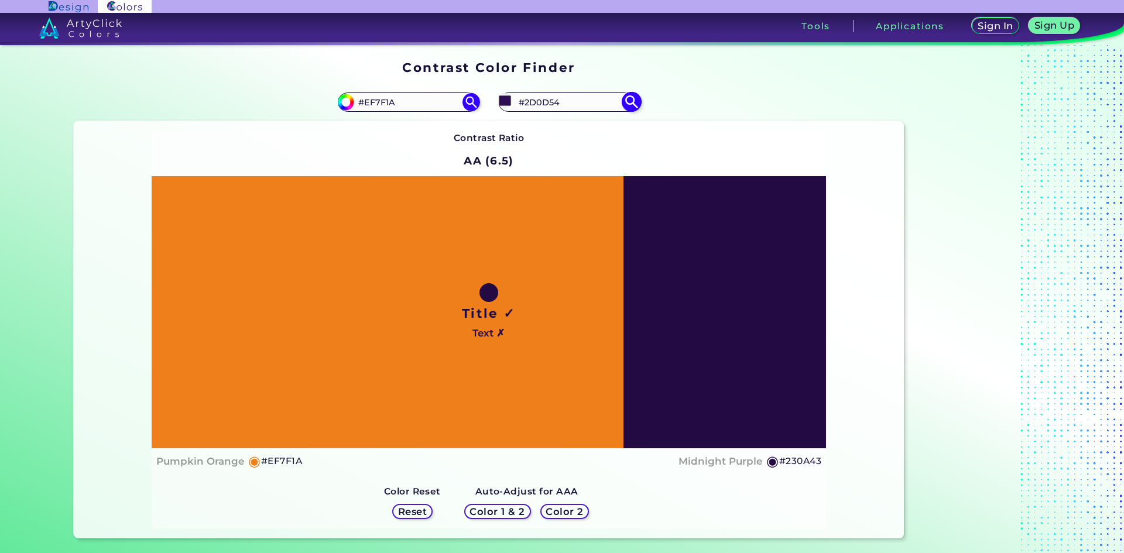
type input "#230a43"
type input "#230A43"
type input "#1c0934"
type input "#1C0934"
type input "#1a0830"
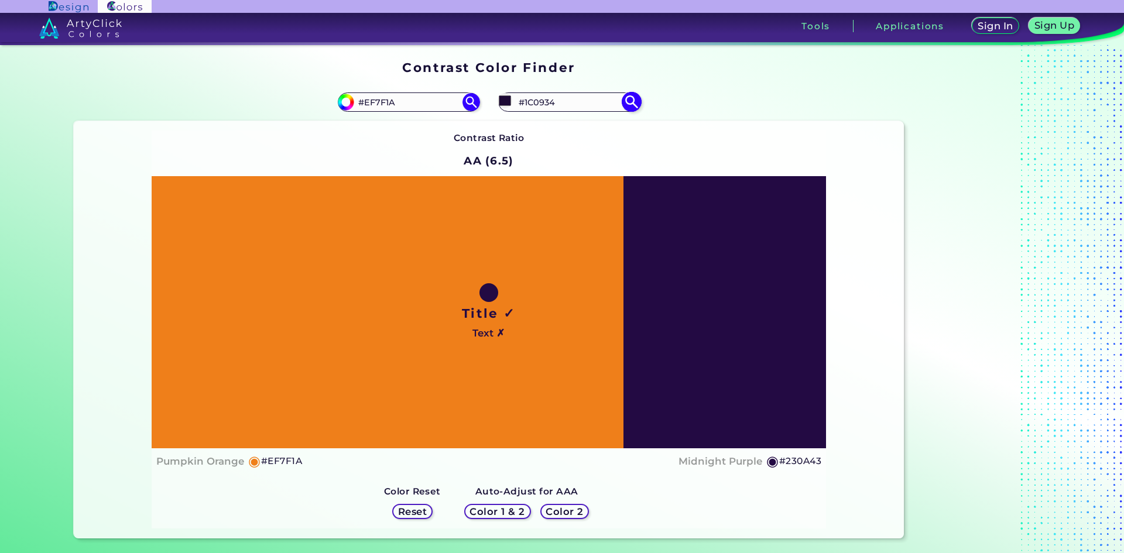
type input "#1A0830"
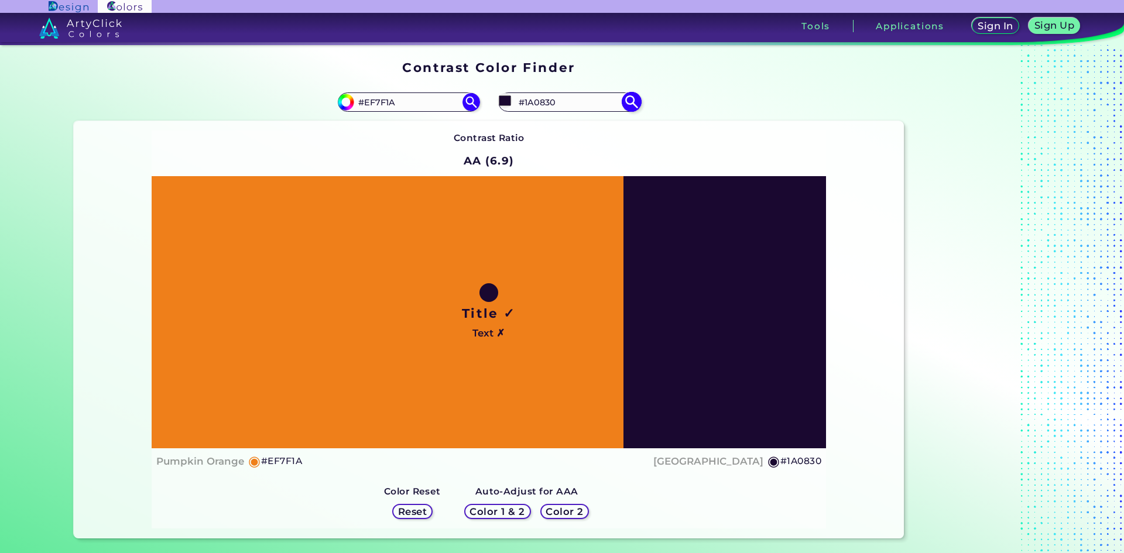
type input "#1a092f"
type input "#1A092F"
type input "#1a0a2e"
type input "#1A0A2E"
type input "#18092a"
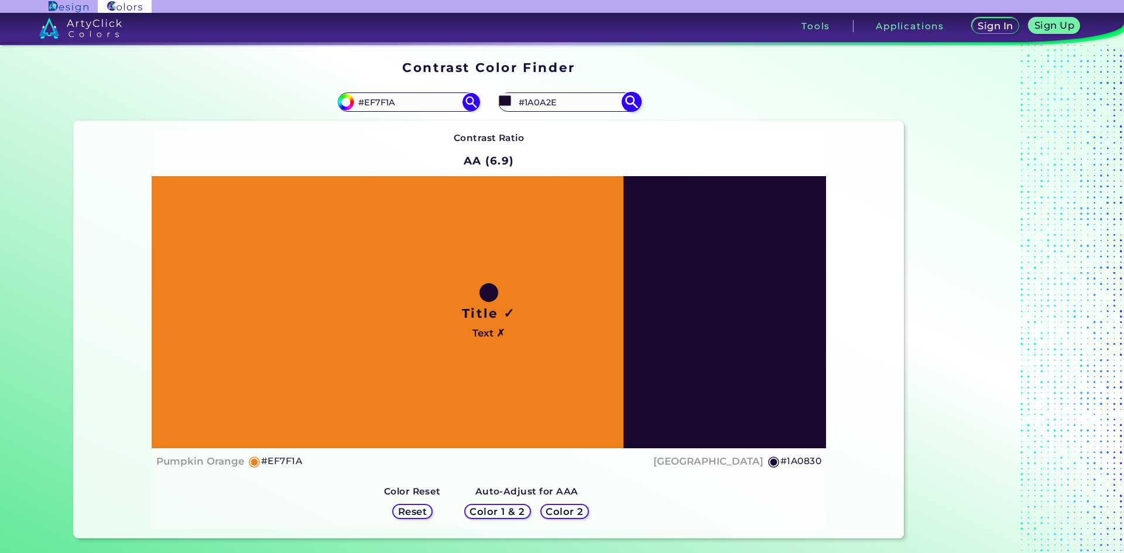
type input "#18092A"
type input "#160925"
type input "#130821"
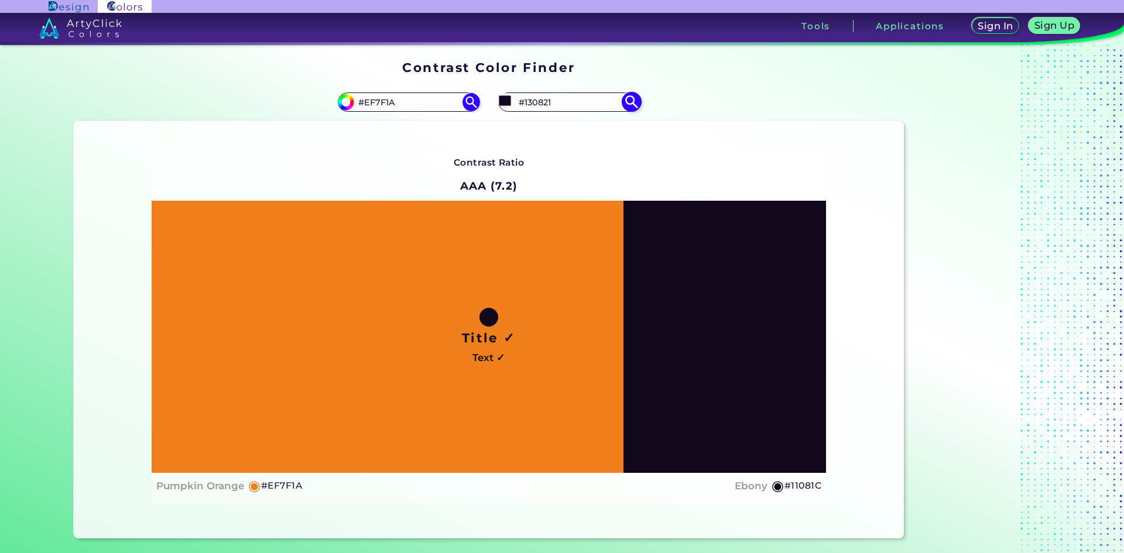
type input "#11081b"
type input "#11081B"
type input "#11091b"
type input "#11091B"
type input "#110a1a"
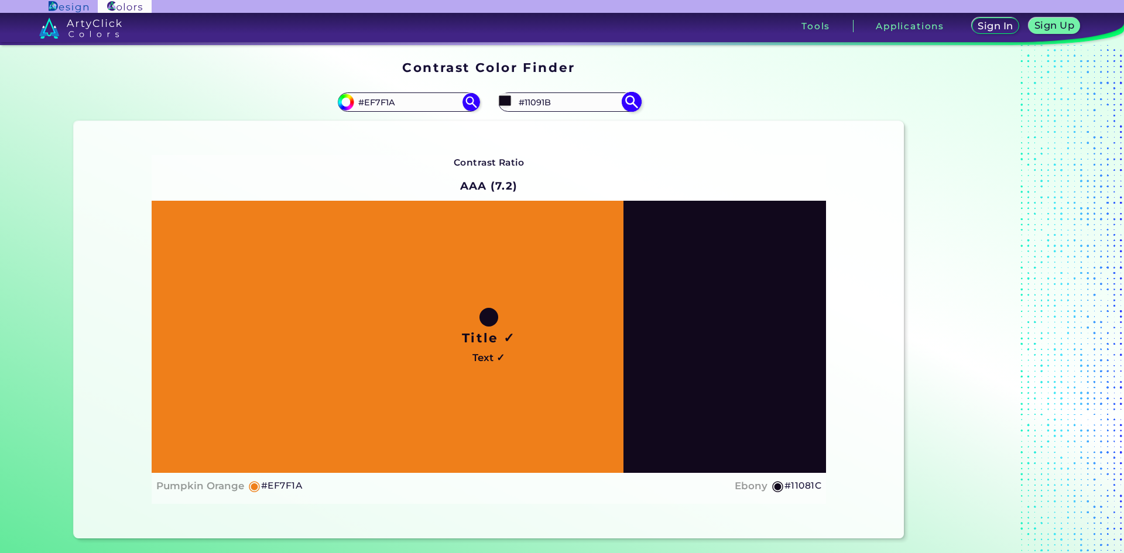
type input "#110A1A"
type input "#110a19"
type input "#110A19"
type input "#140d1c"
type input "#140D1C"
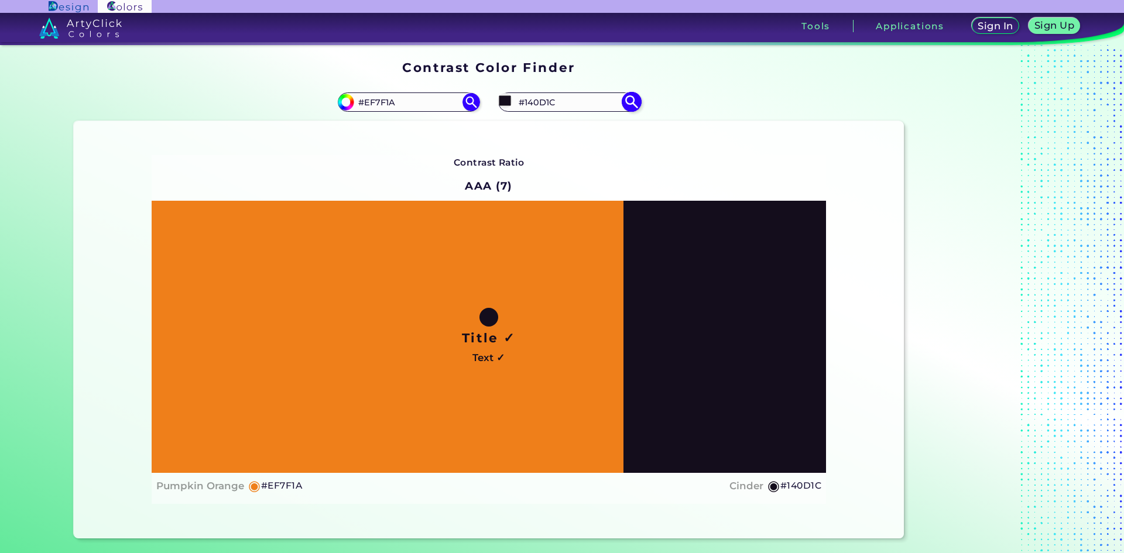
type input "#140e1b"
type input "#140E1B"
type input "#16101e"
type input "#16101E"
type input "#16111d"
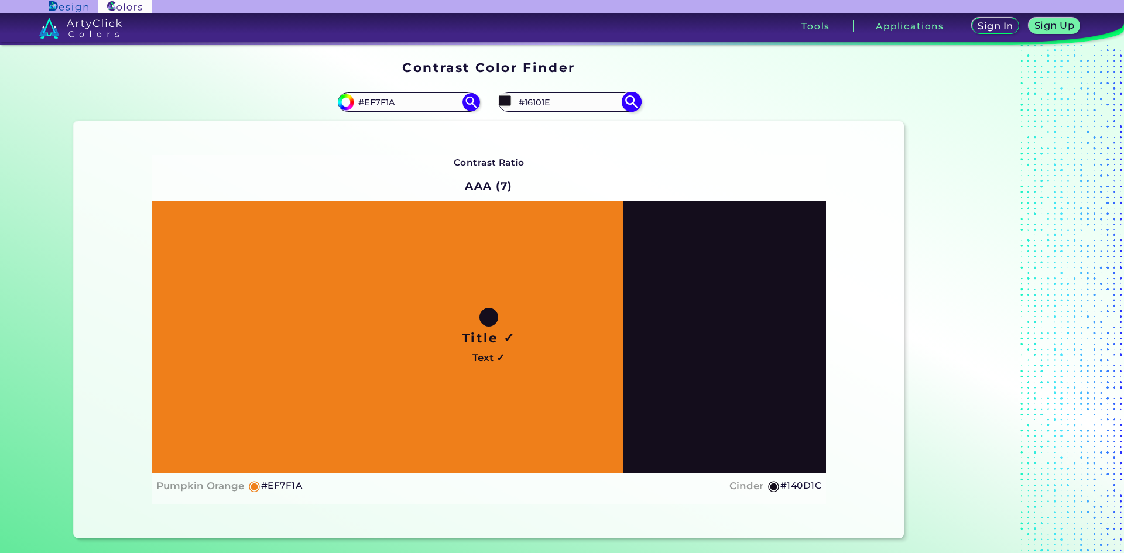
type input "#16111D"
type input "#191320"
type input "#1b1523"
type input "#1B1523"
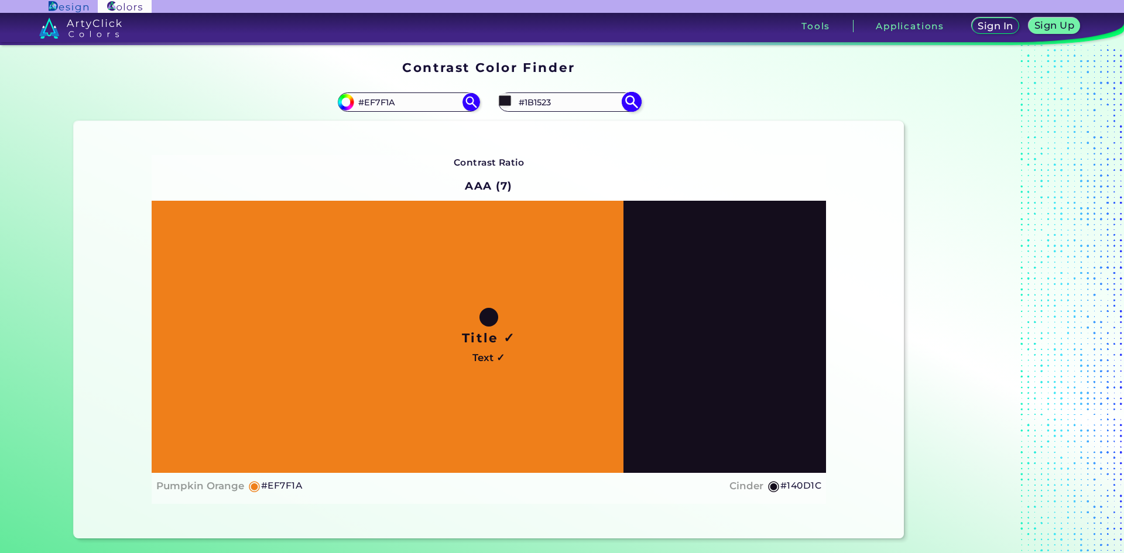
type input "#201929"
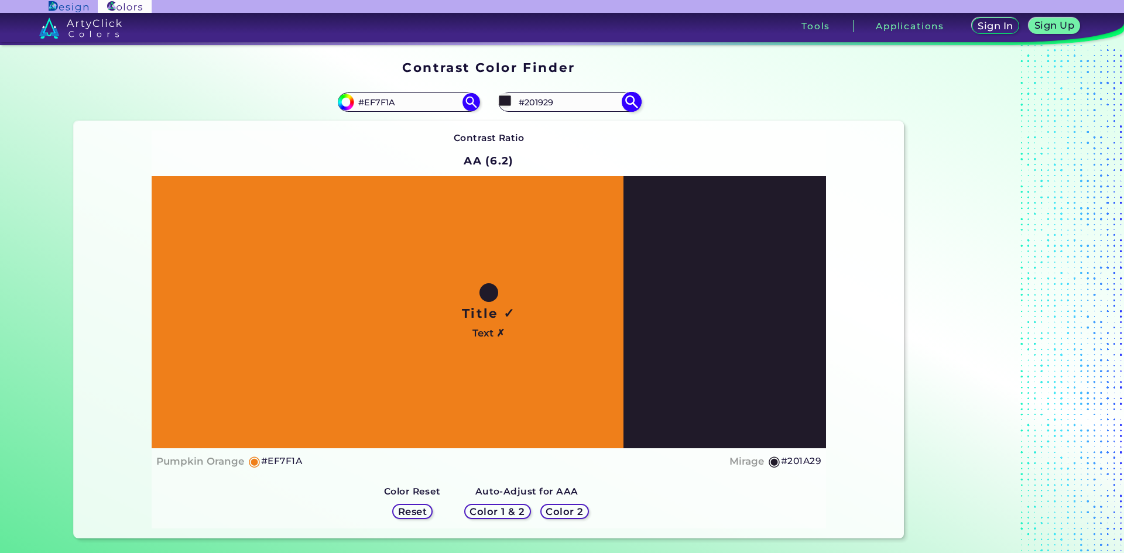
type input "#201a29"
type input "#201A29"
type input "#201a28"
type input "#201A28"
type input "#211b27"
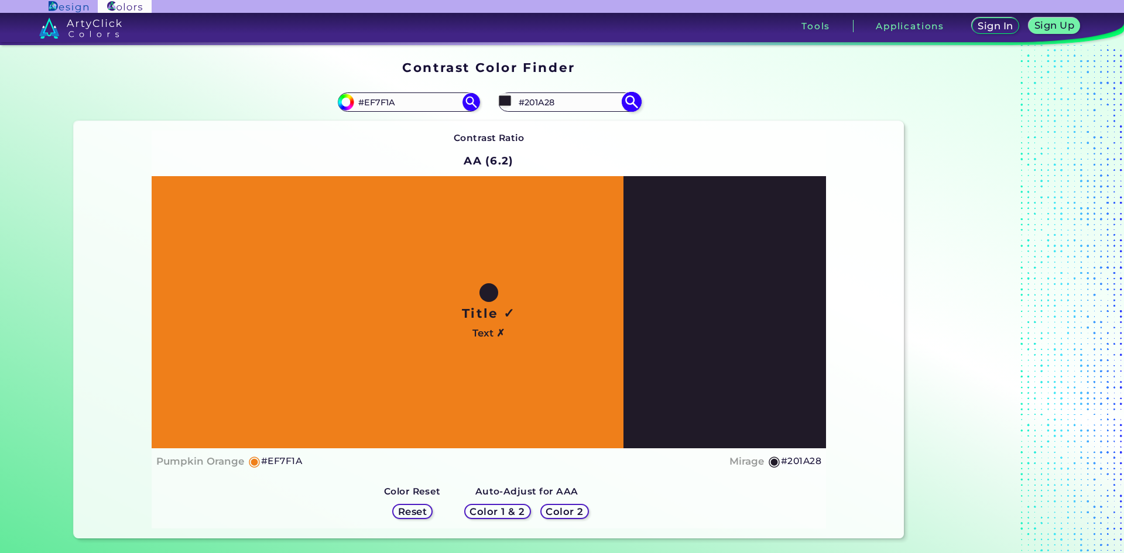
type input "#211B27"
type input "#231d2a"
type input "#231D2A"
type input "#261f2e"
type input "#261F2E"
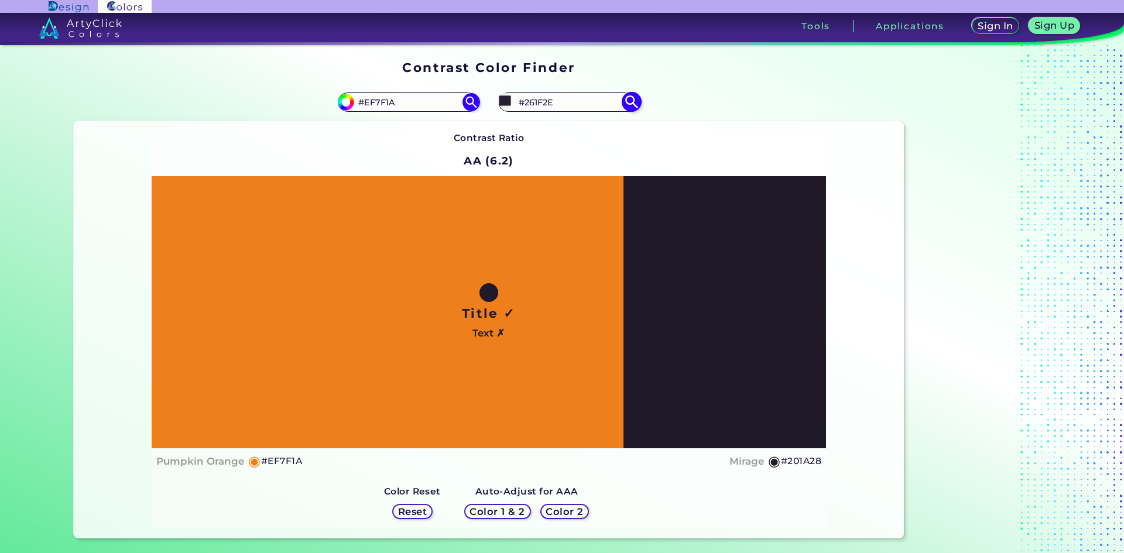
type input "#282130"
type input "#282230"
type input "#2b2532"
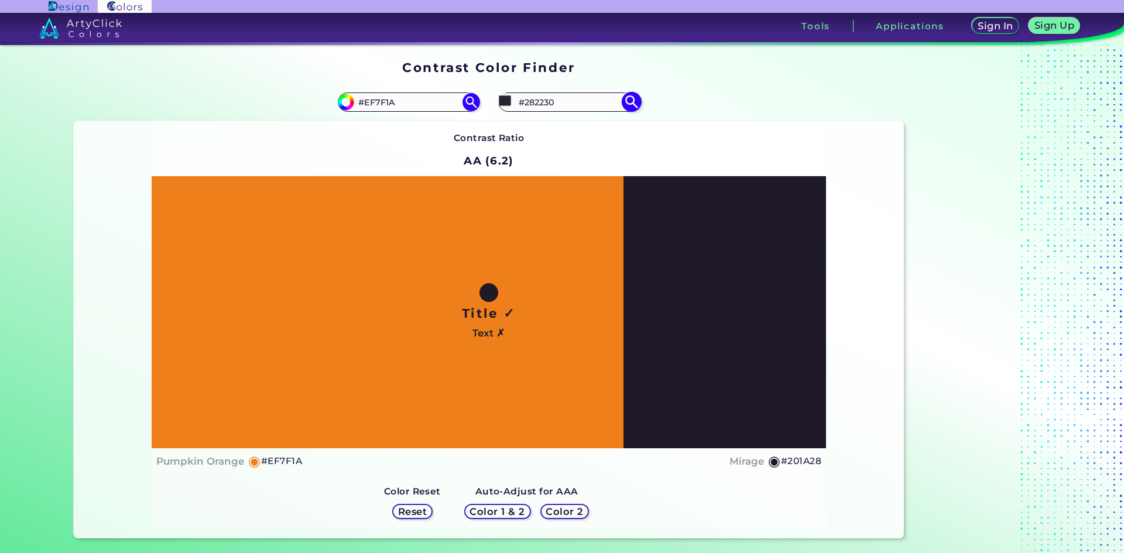
type input "#2B2532"
type input "#2d2734"
type input "#2D2734"
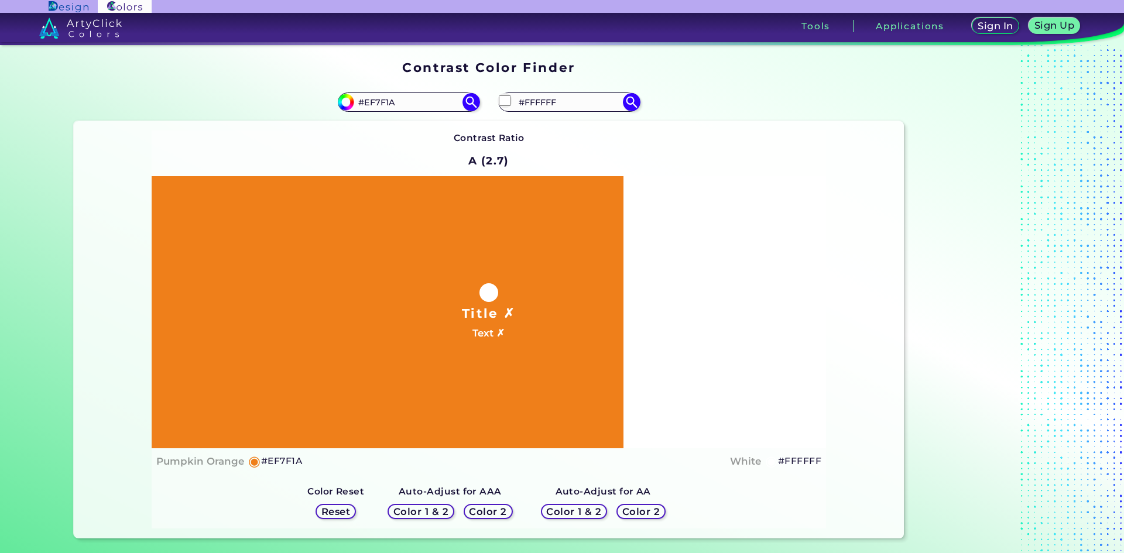
click at [706, 115] on div "#ffffff #FFFFFF" at bounding box center [696, 102] width 415 height 37
